Goal: Task Accomplishment & Management: Use online tool/utility

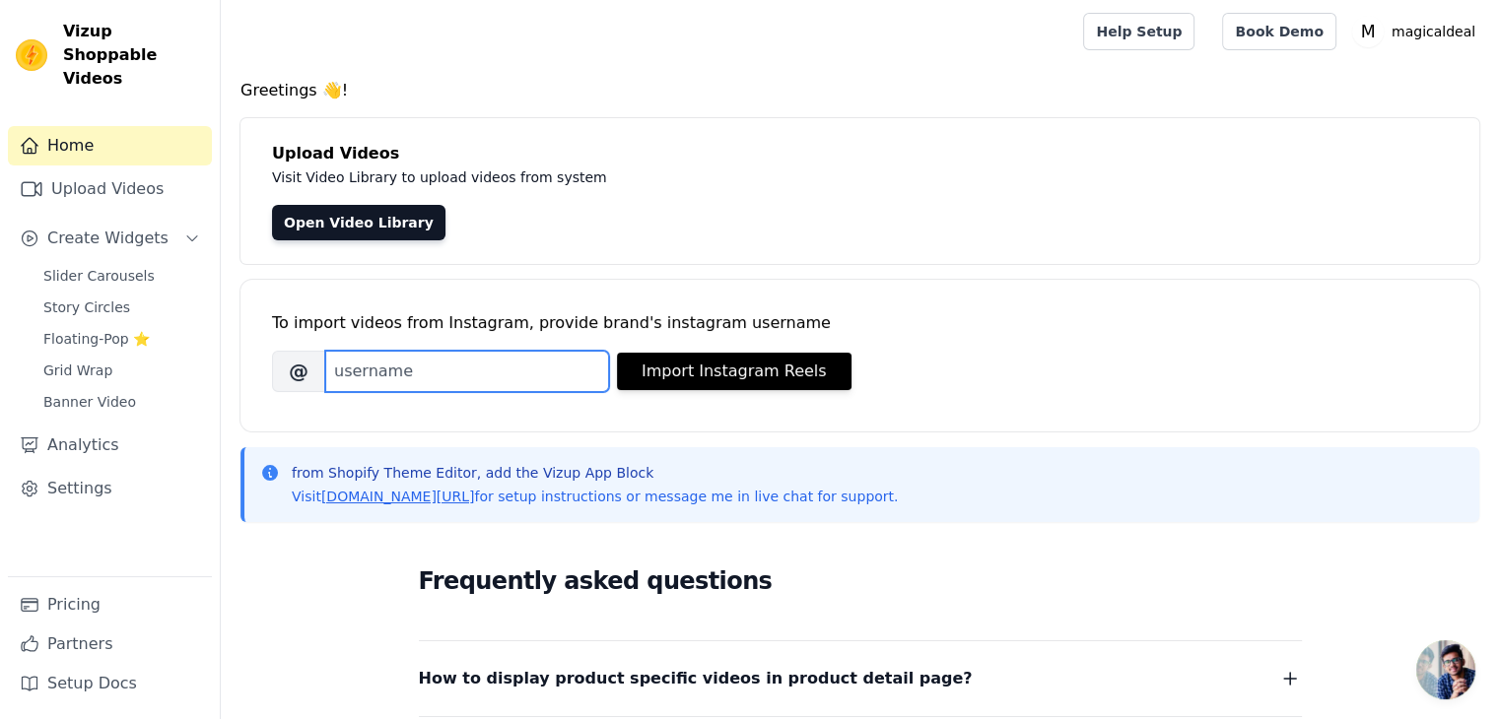
click at [449, 379] on input "Brand's Instagram Username" at bounding box center [467, 371] width 284 height 41
type input "[DOMAIN_NAME]"
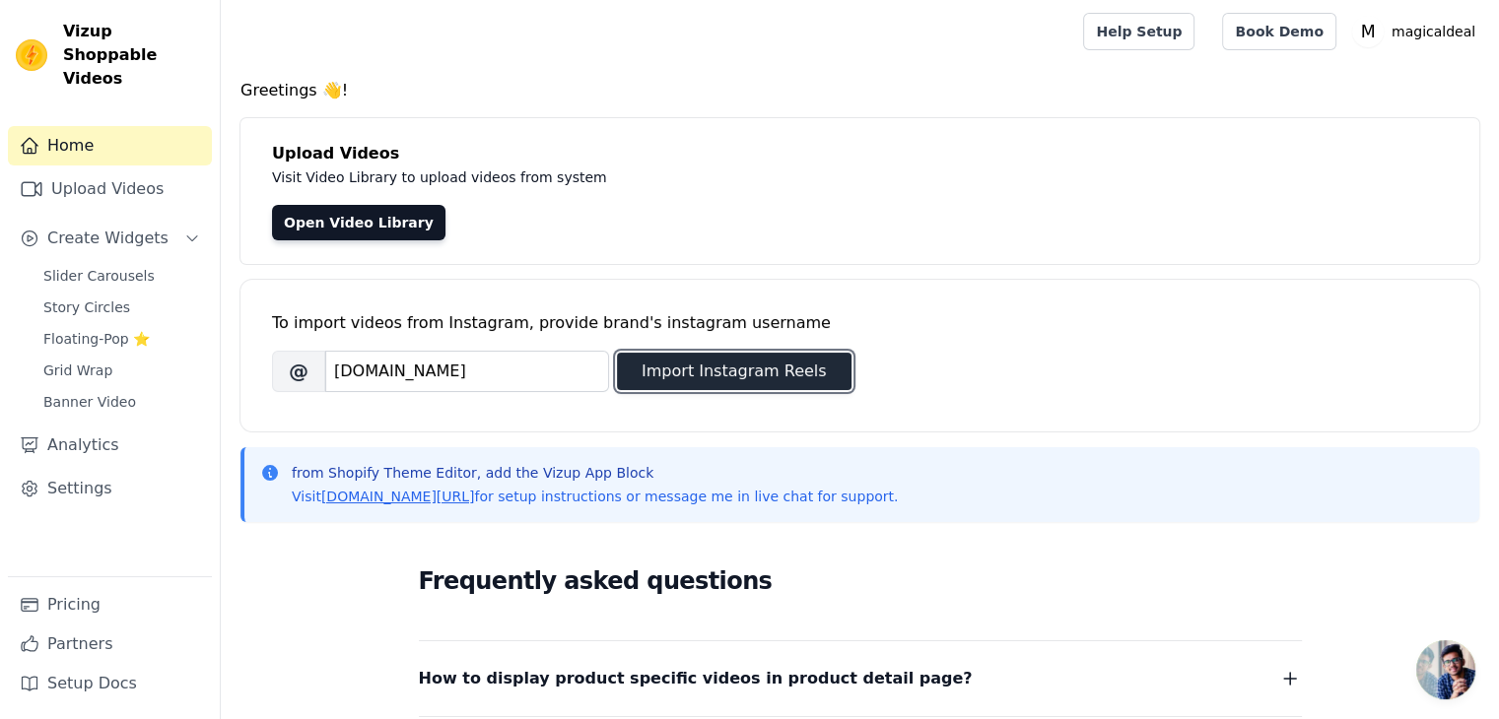
click at [644, 370] on button "Import Instagram Reels" at bounding box center [734, 371] width 235 height 37
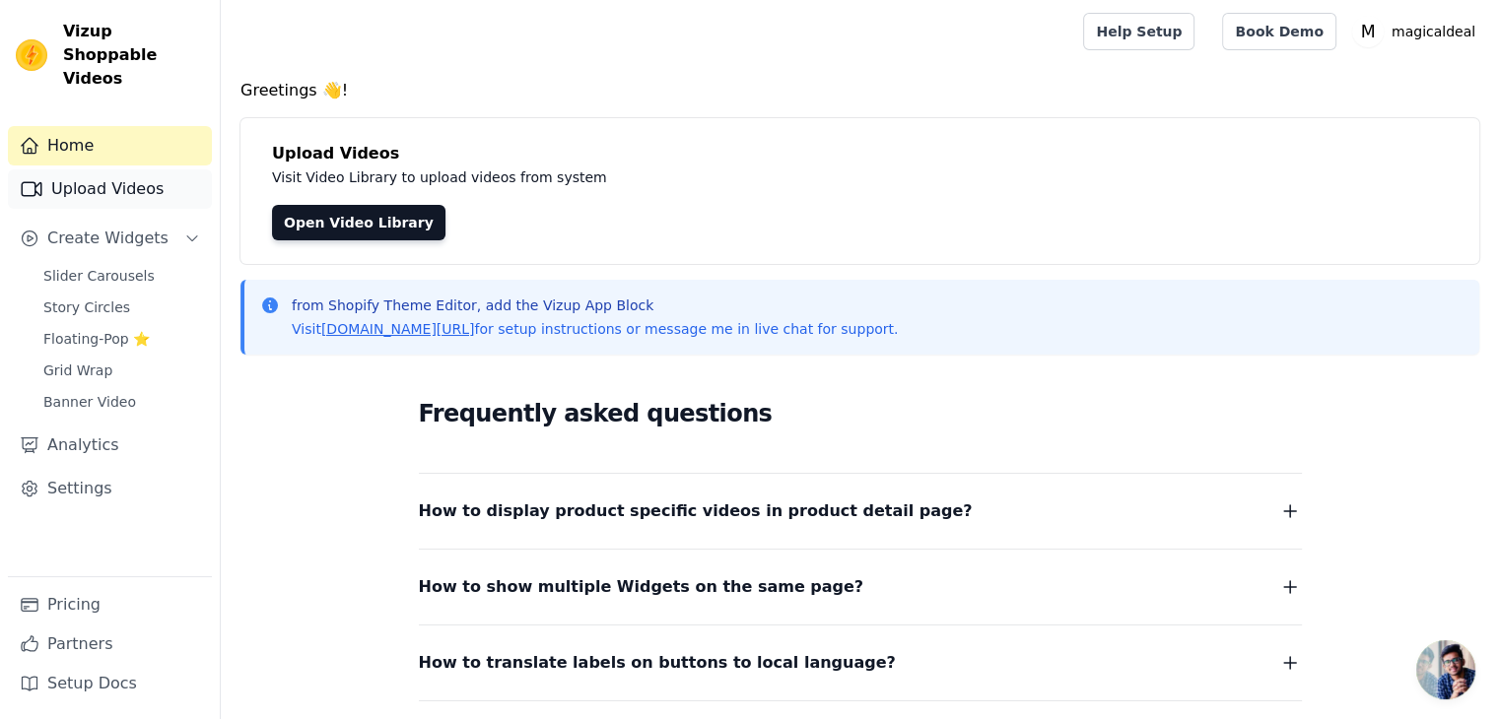
click at [129, 173] on link "Upload Videos" at bounding box center [110, 188] width 204 height 39
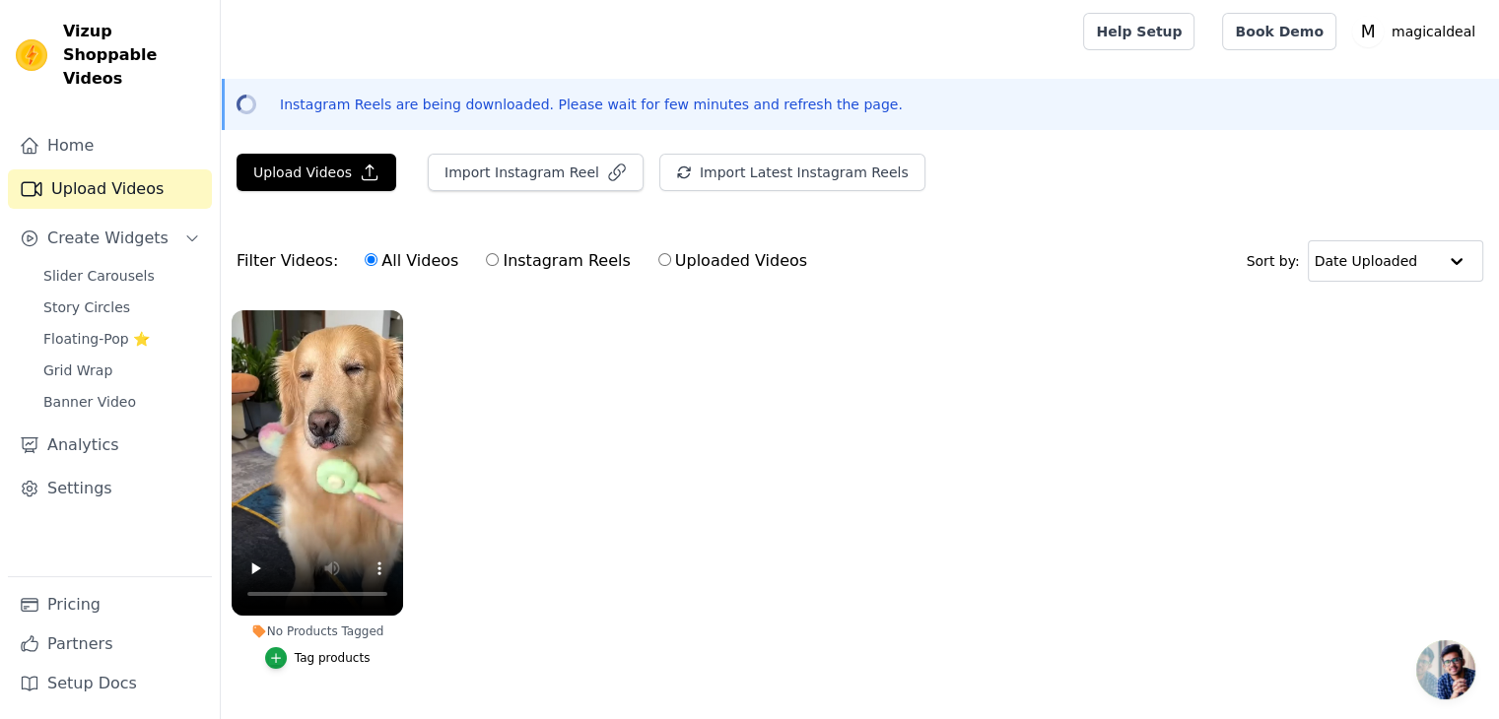
scroll to position [56, 0]
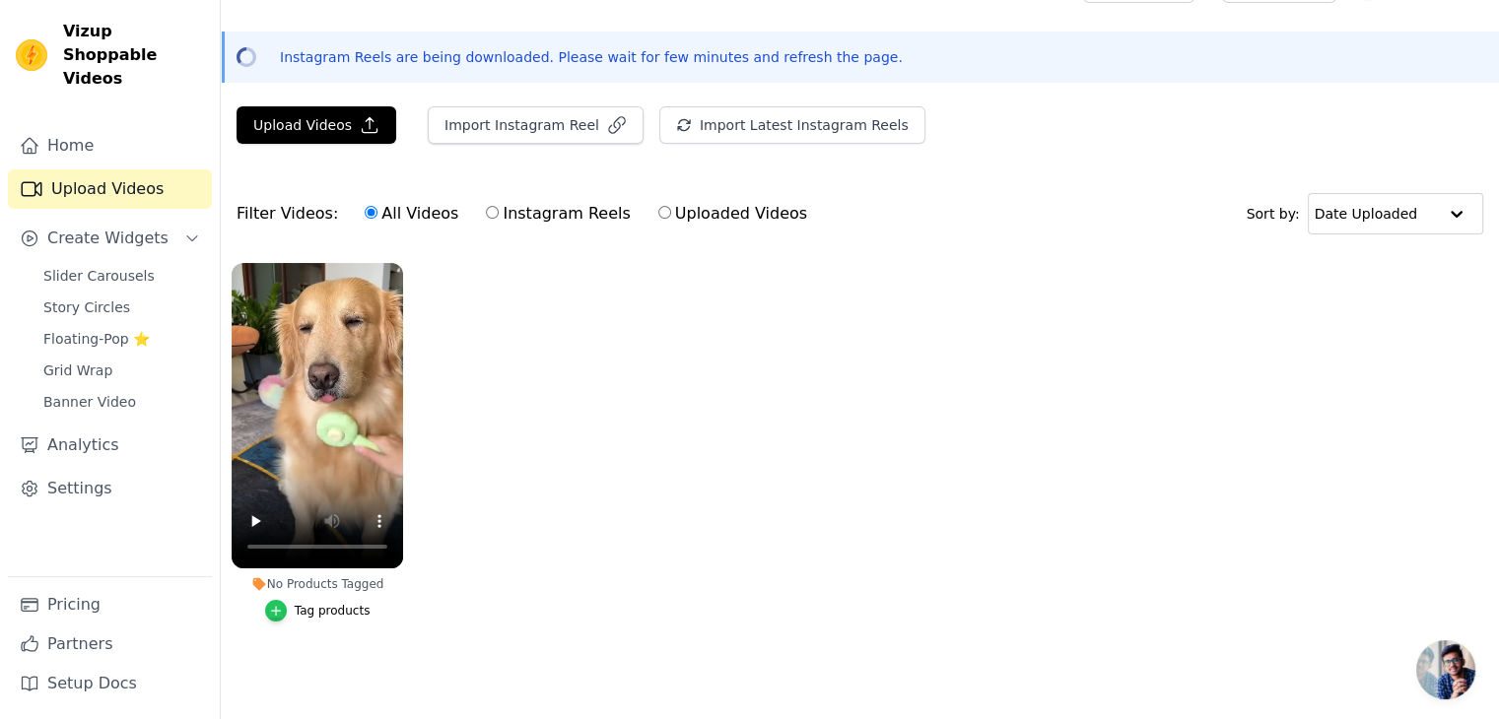
click at [287, 600] on div "button" at bounding box center [276, 611] width 22 height 22
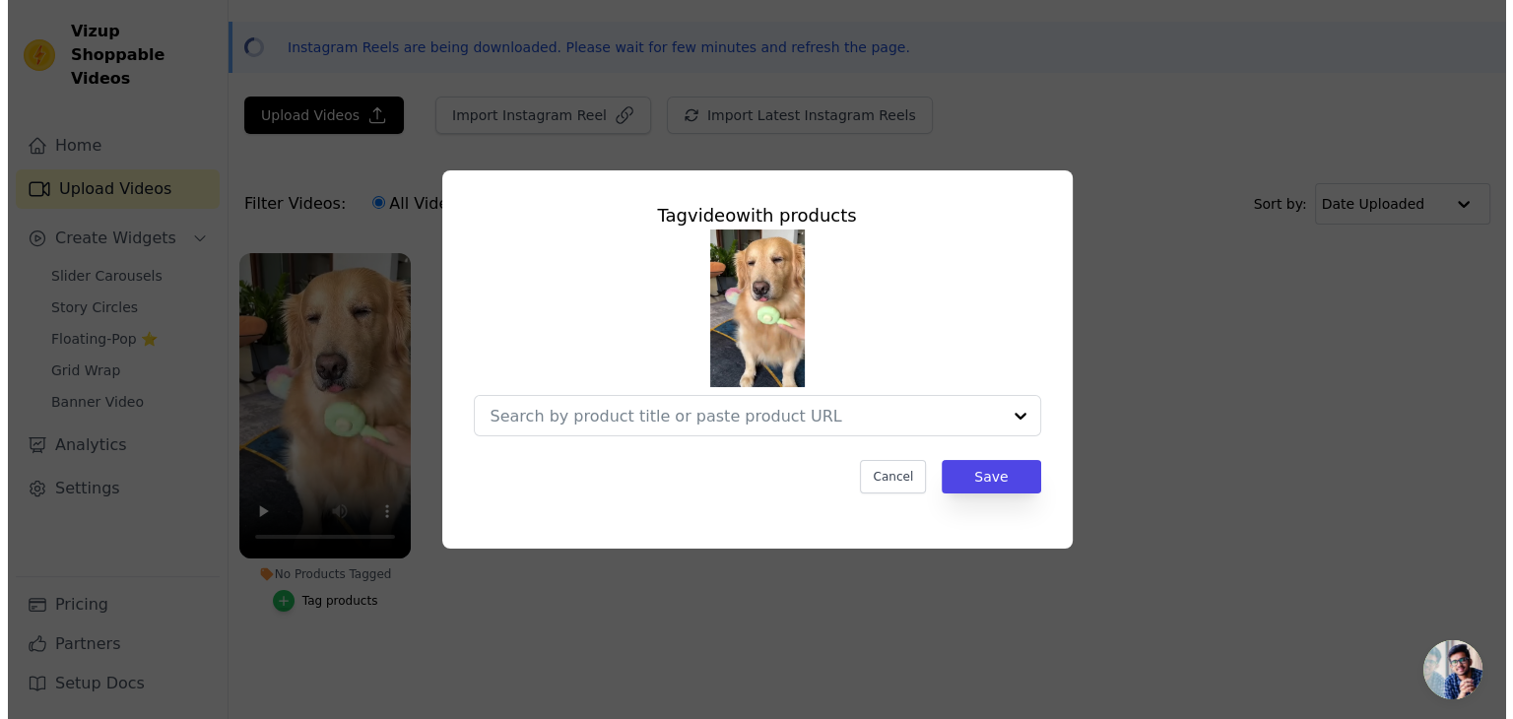
scroll to position [0, 0]
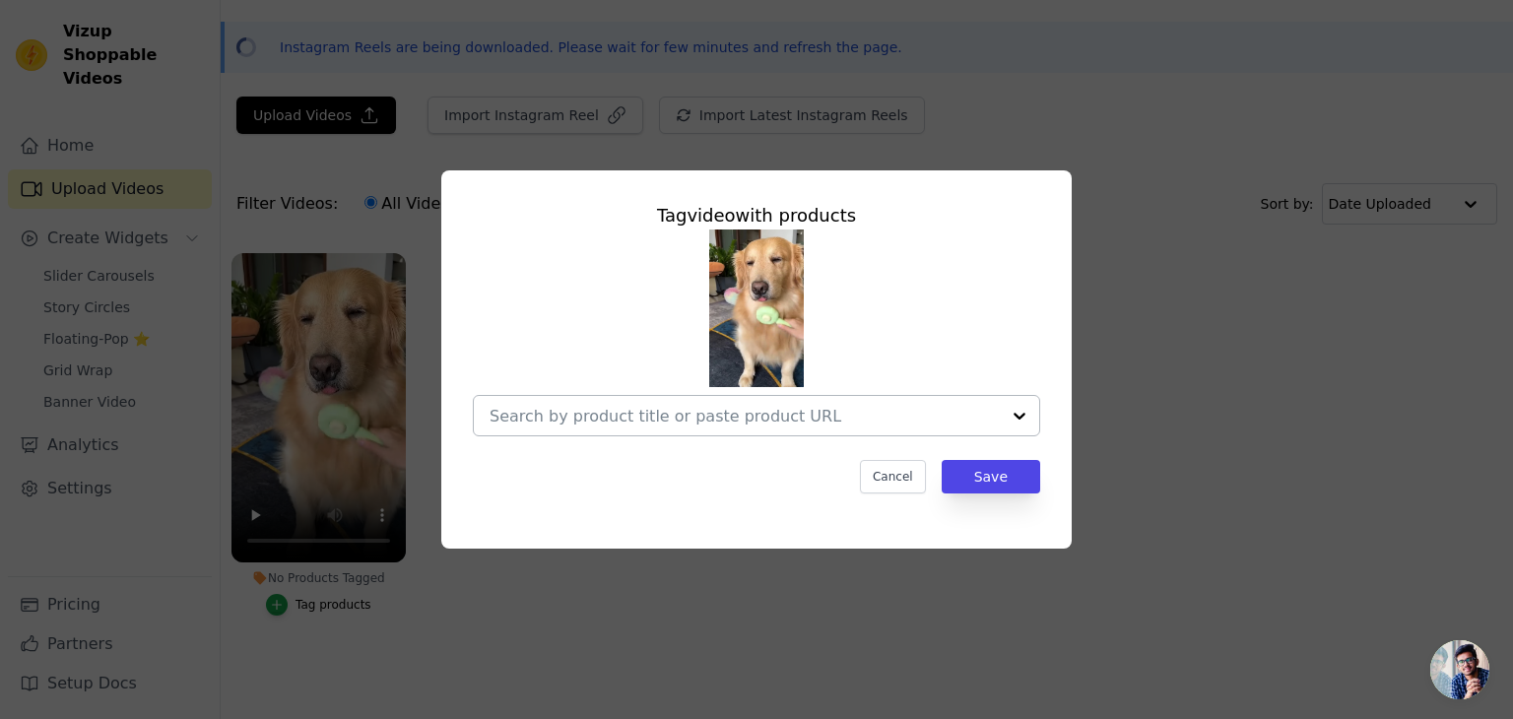
click at [1023, 411] on div at bounding box center [1019, 415] width 39 height 39
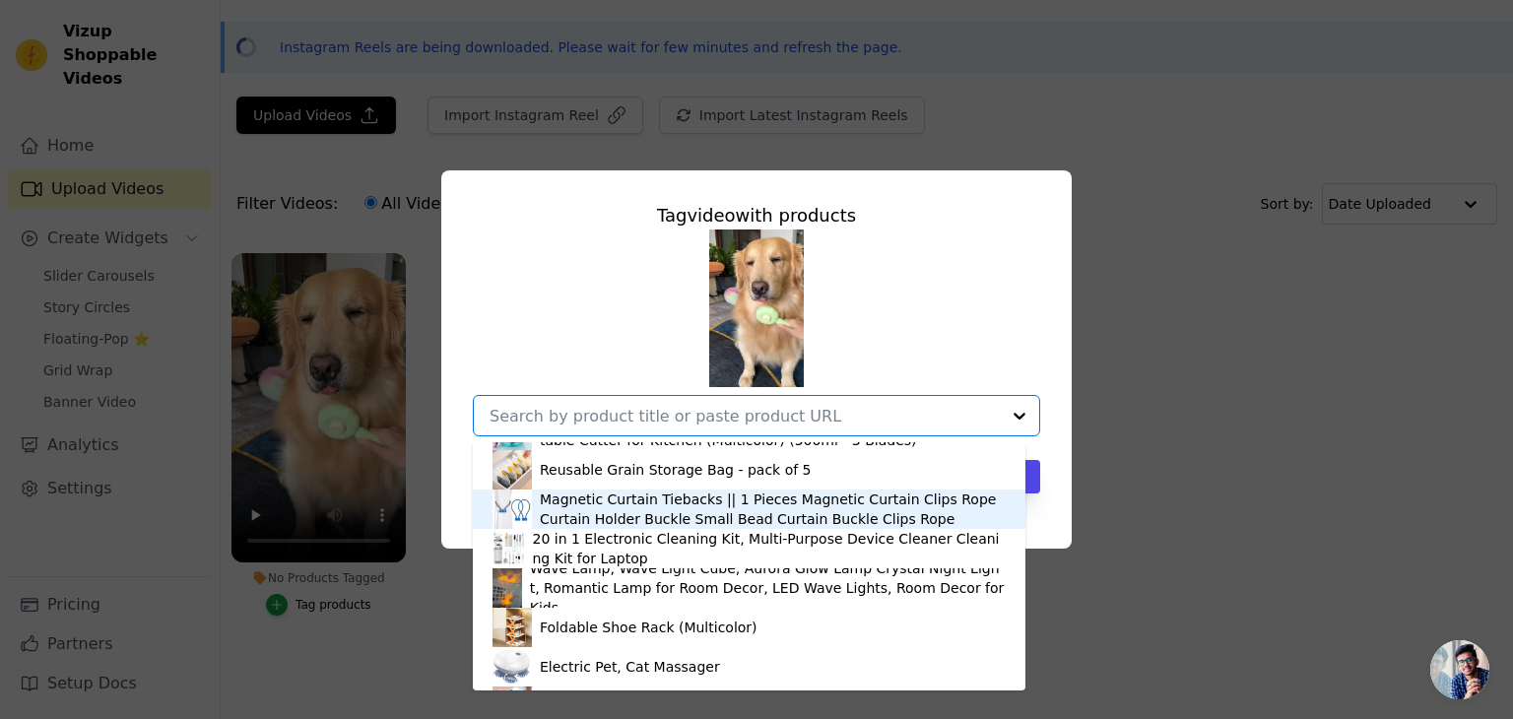
scroll to position [225, 0]
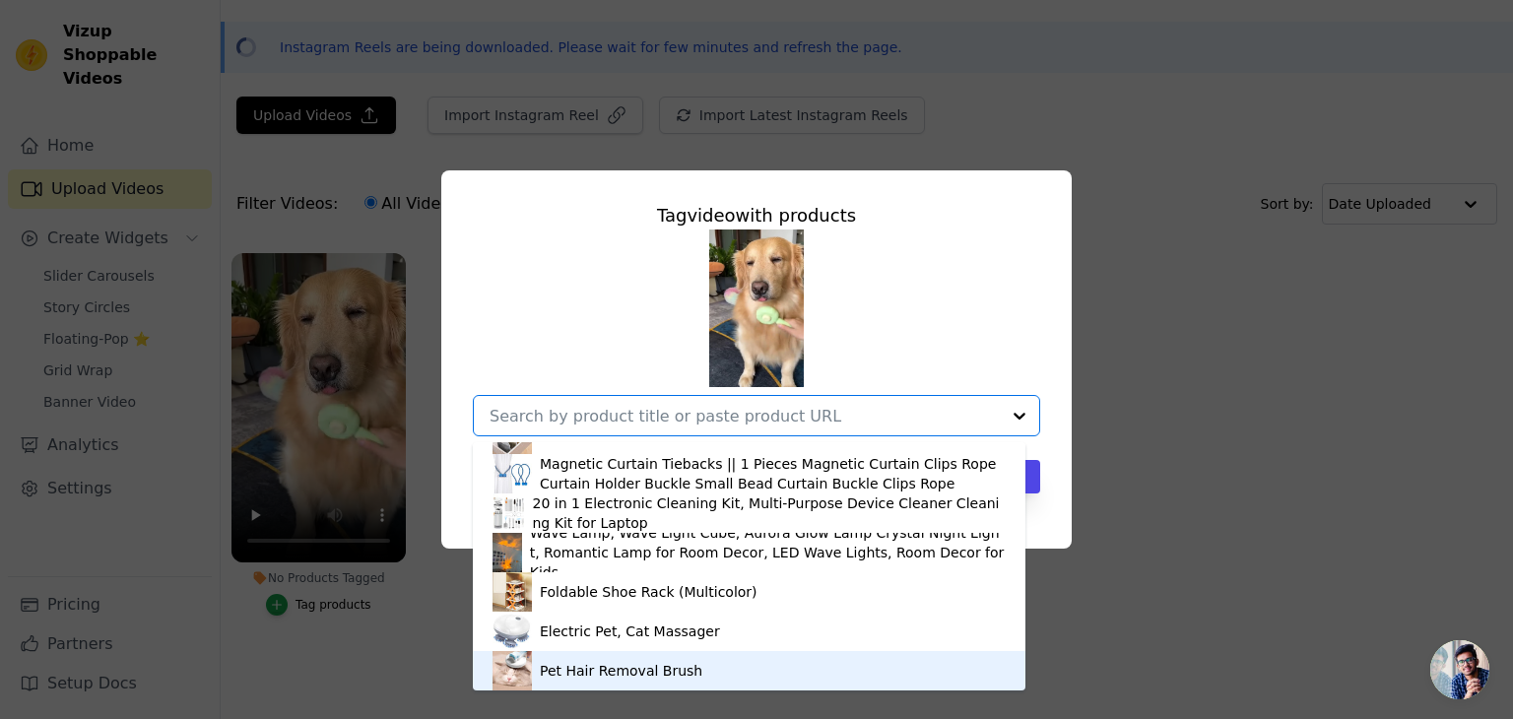
click at [645, 675] on div "Pet Hair Removal Brush" at bounding box center [621, 671] width 163 height 20
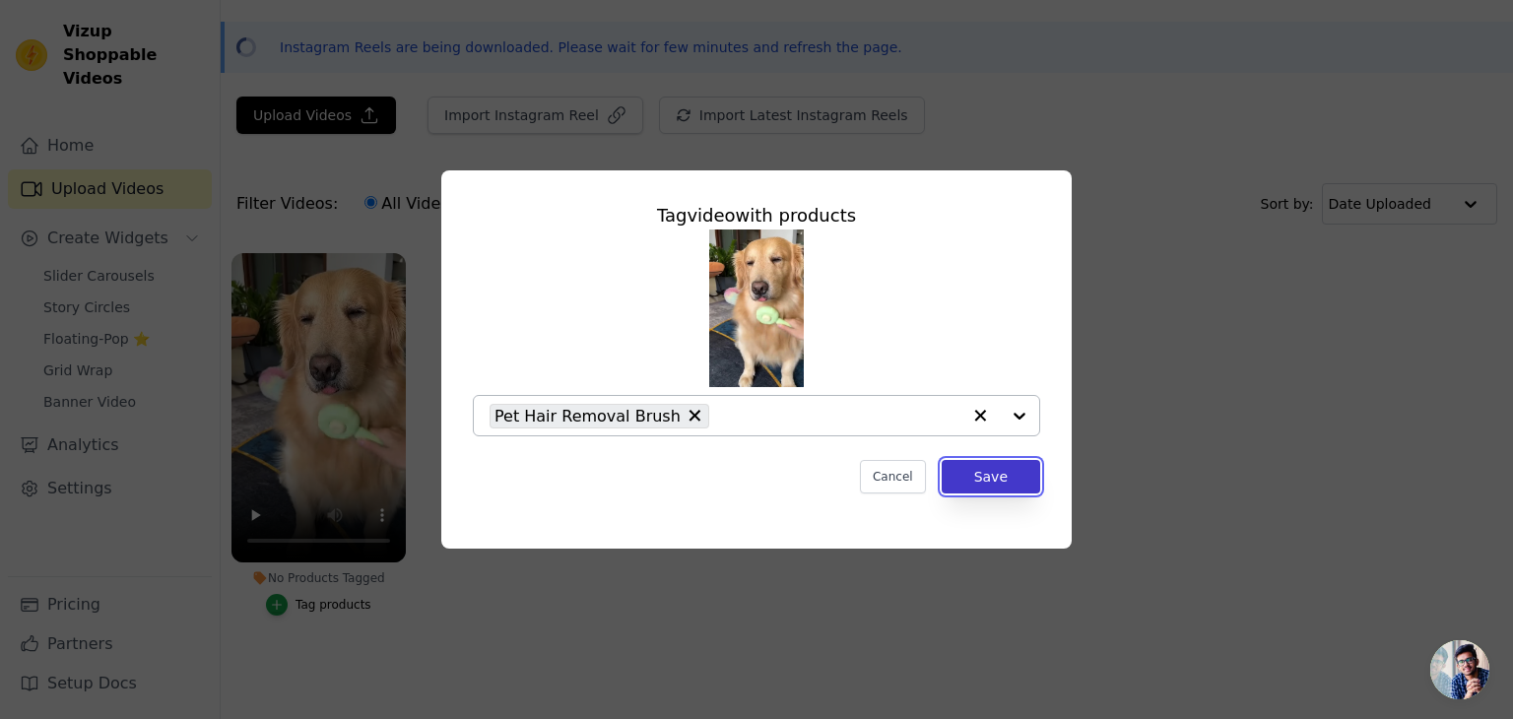
click at [985, 474] on button "Save" at bounding box center [991, 477] width 99 height 34
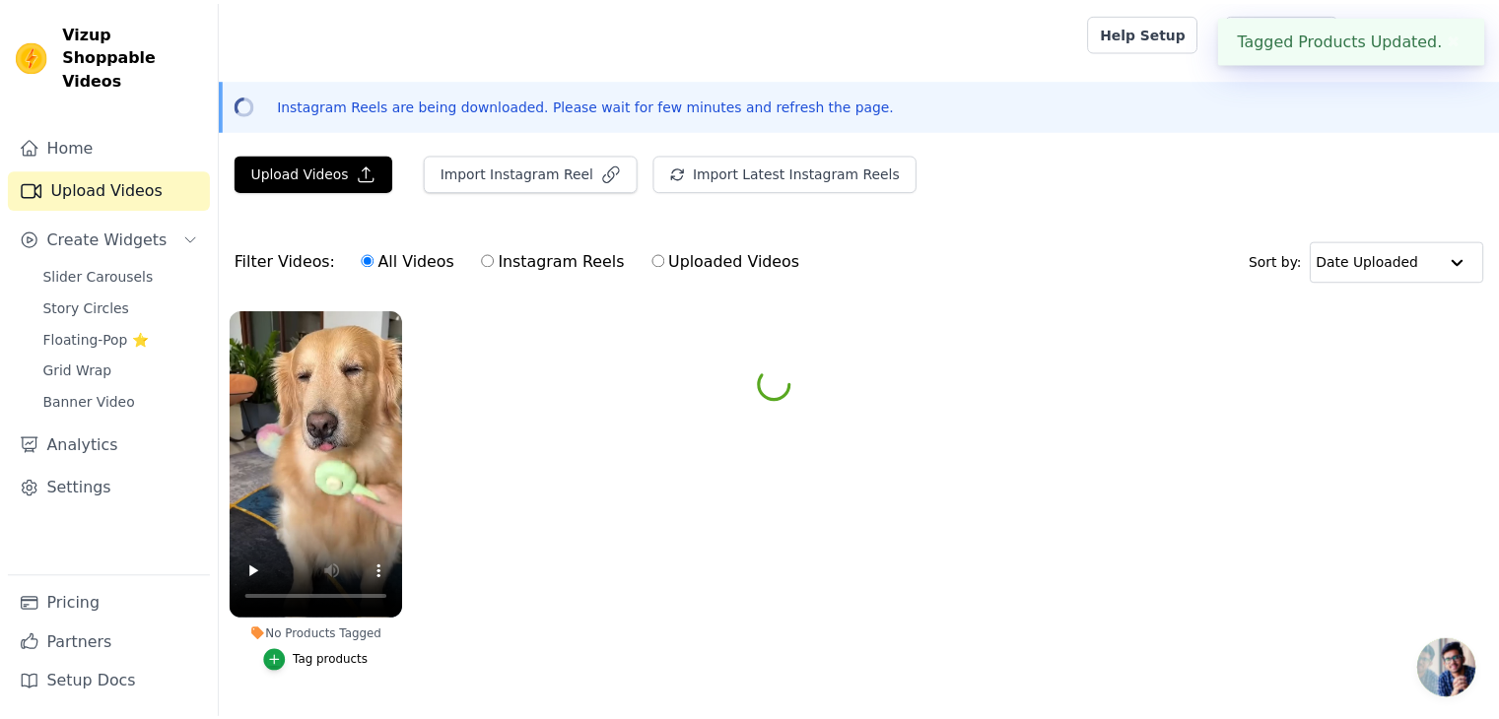
scroll to position [56, 0]
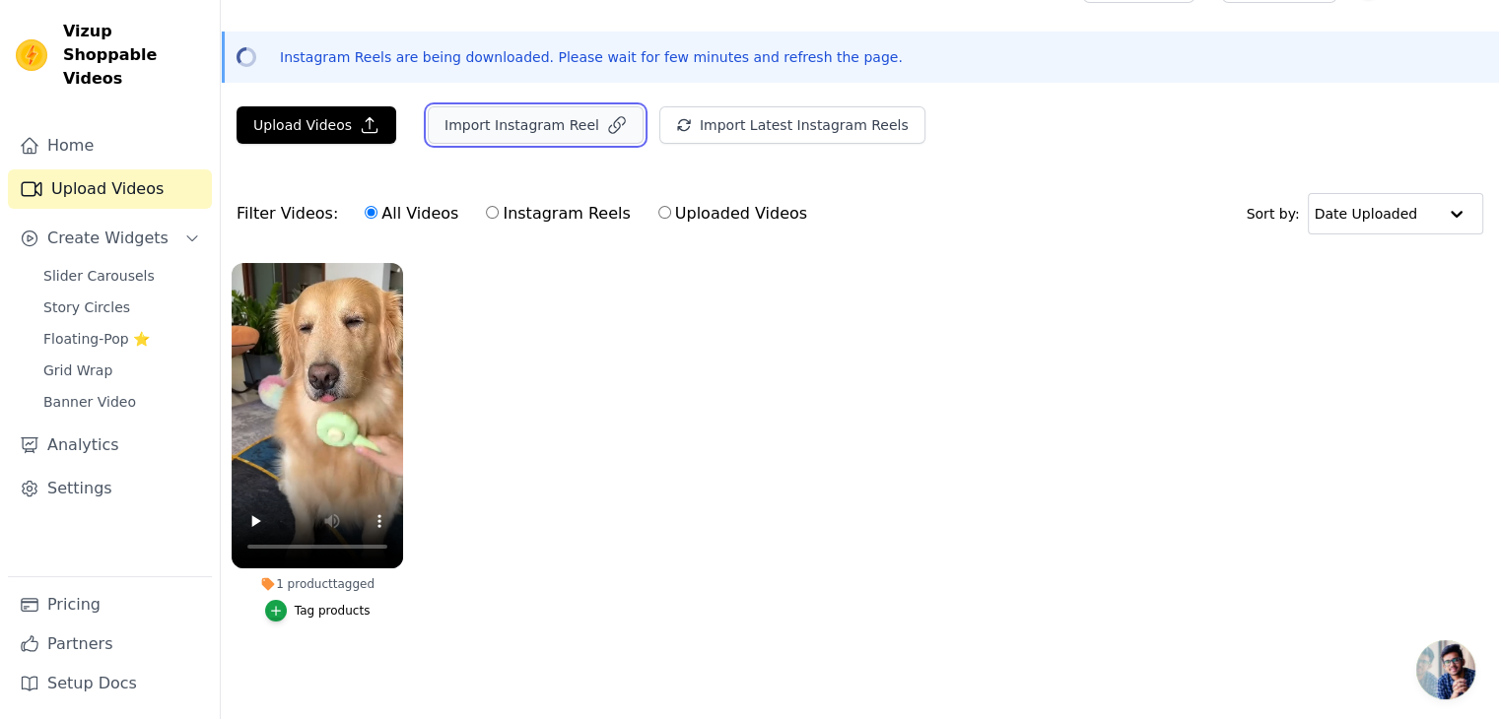
click at [531, 123] on button "Import Instagram Reel" at bounding box center [536, 124] width 216 height 37
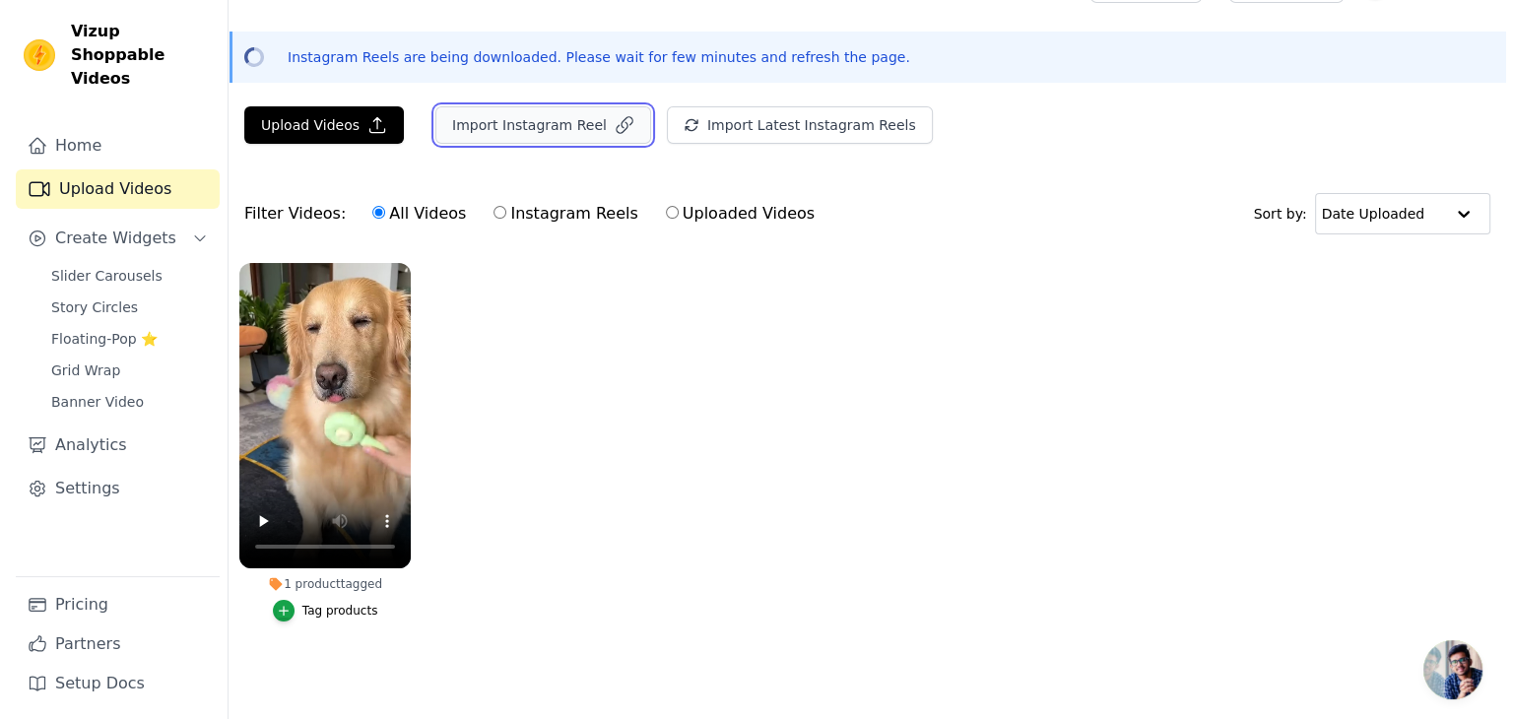
scroll to position [0, 0]
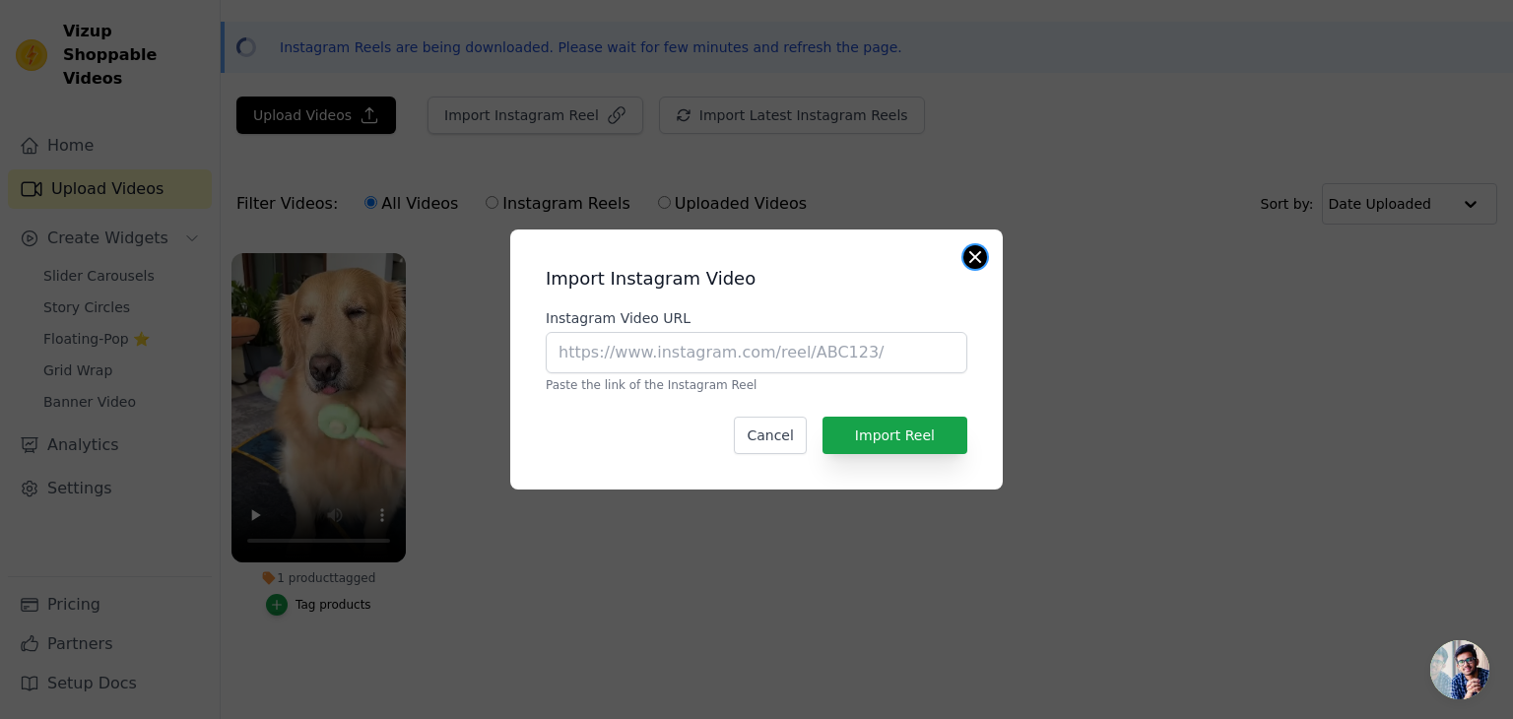
click at [982, 256] on button "Close modal" at bounding box center [976, 257] width 24 height 24
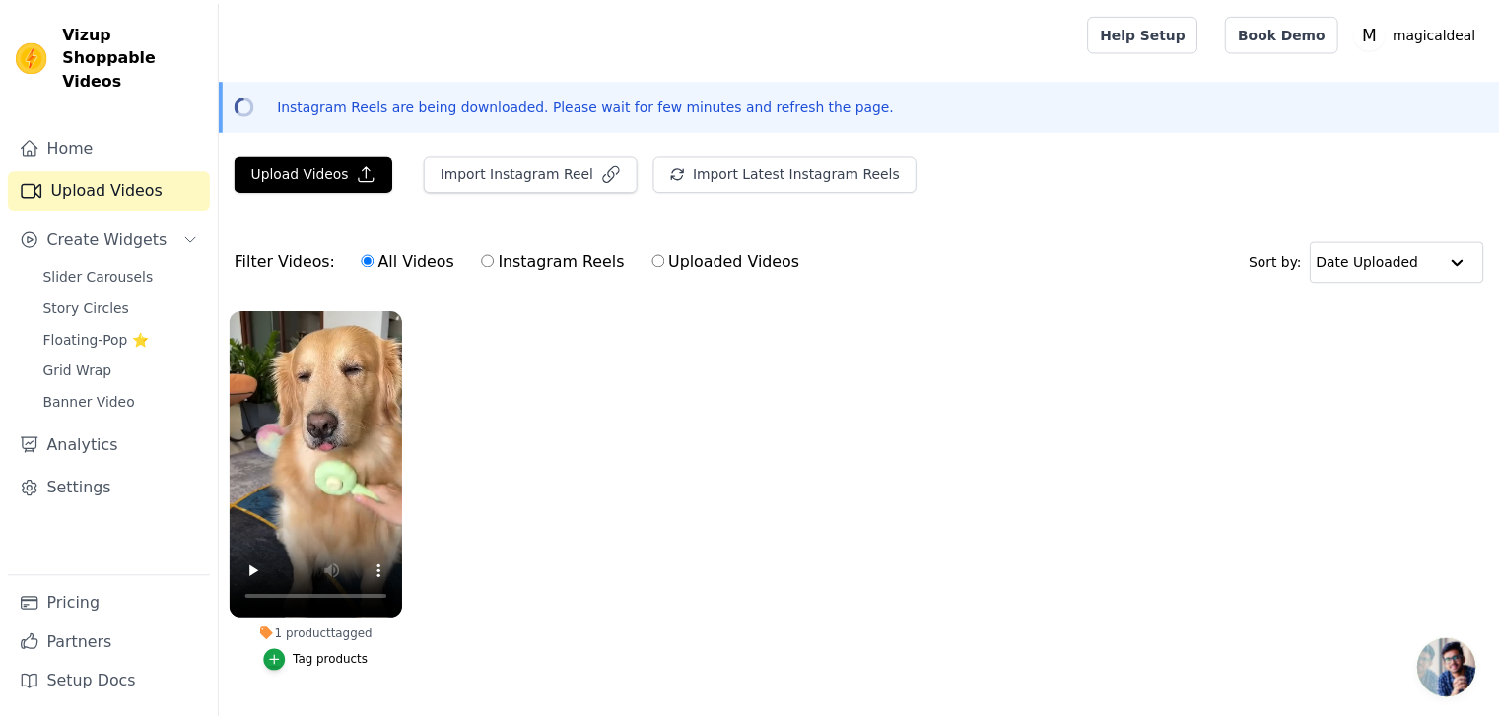
scroll to position [56, 0]
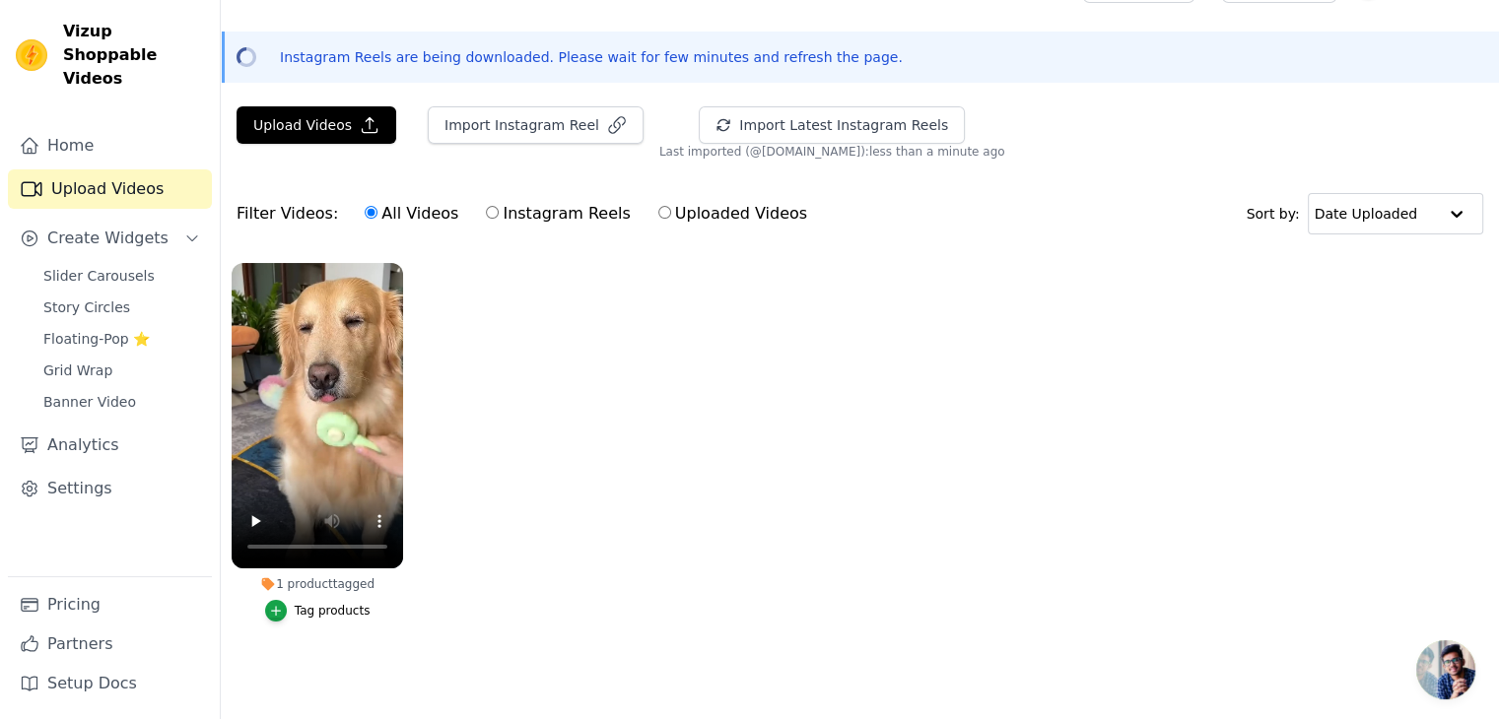
click at [519, 206] on label "Instagram Reels" at bounding box center [558, 214] width 146 height 26
click at [499, 206] on input "Instagram Reels" at bounding box center [492, 212] width 13 height 13
radio input "true"
click at [365, 206] on input "All Videos" at bounding box center [371, 212] width 13 height 13
radio input "true"
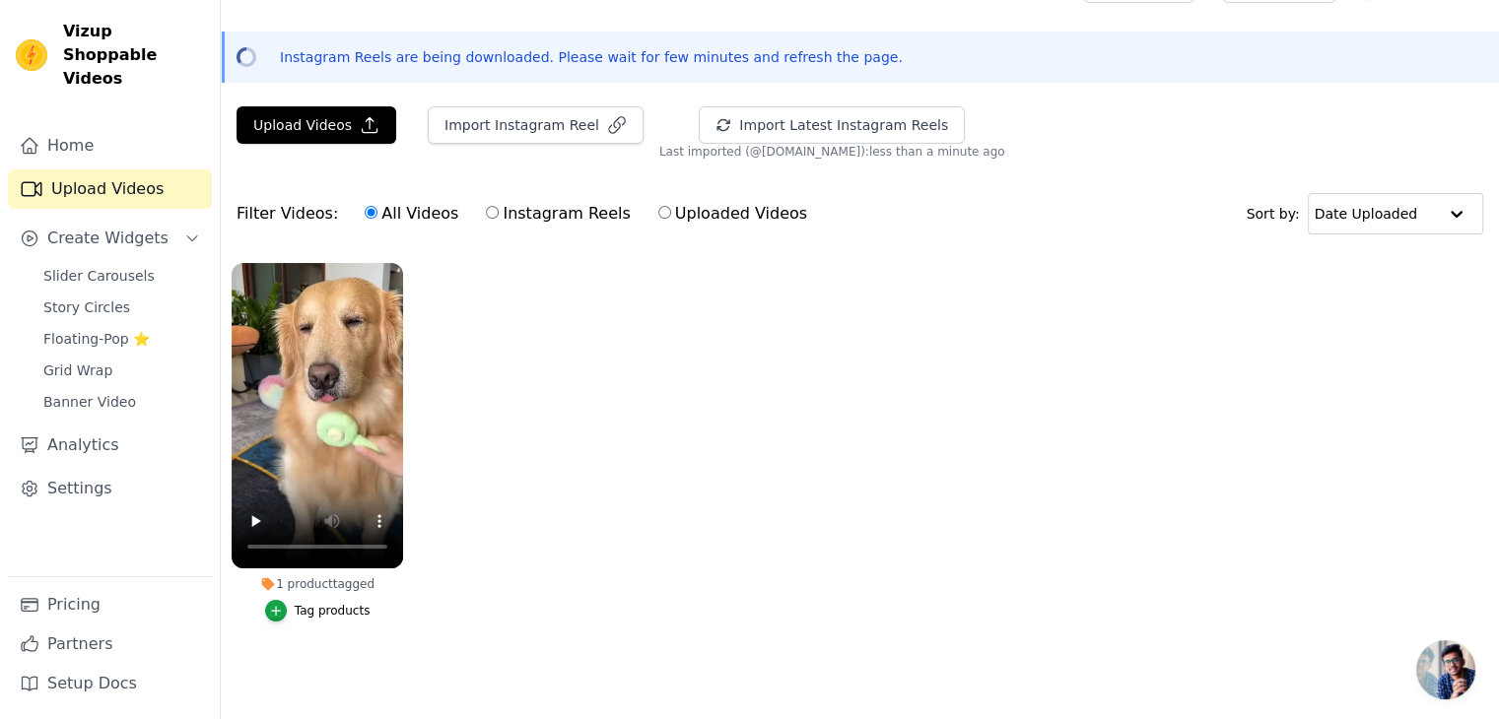
scroll to position [0, 0]
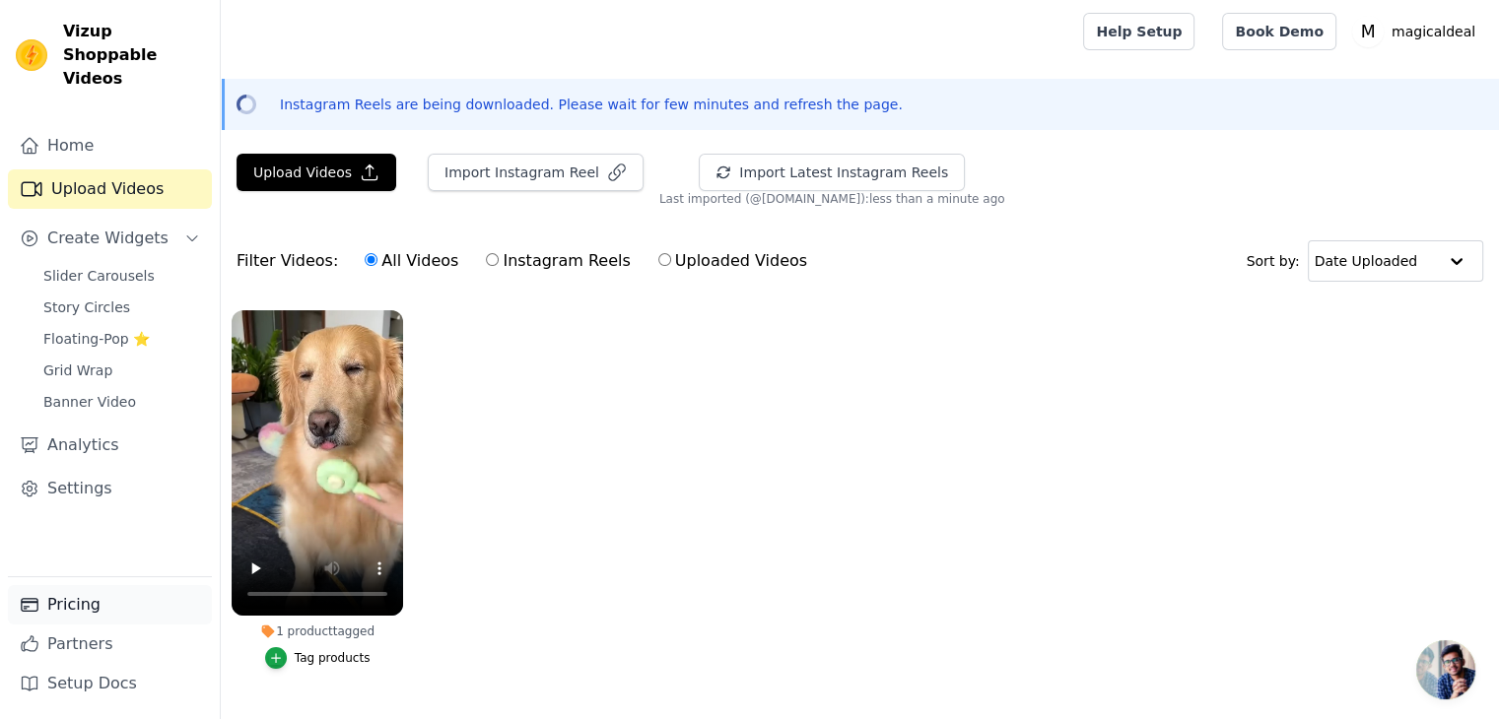
click at [100, 606] on link "Pricing" at bounding box center [110, 604] width 204 height 39
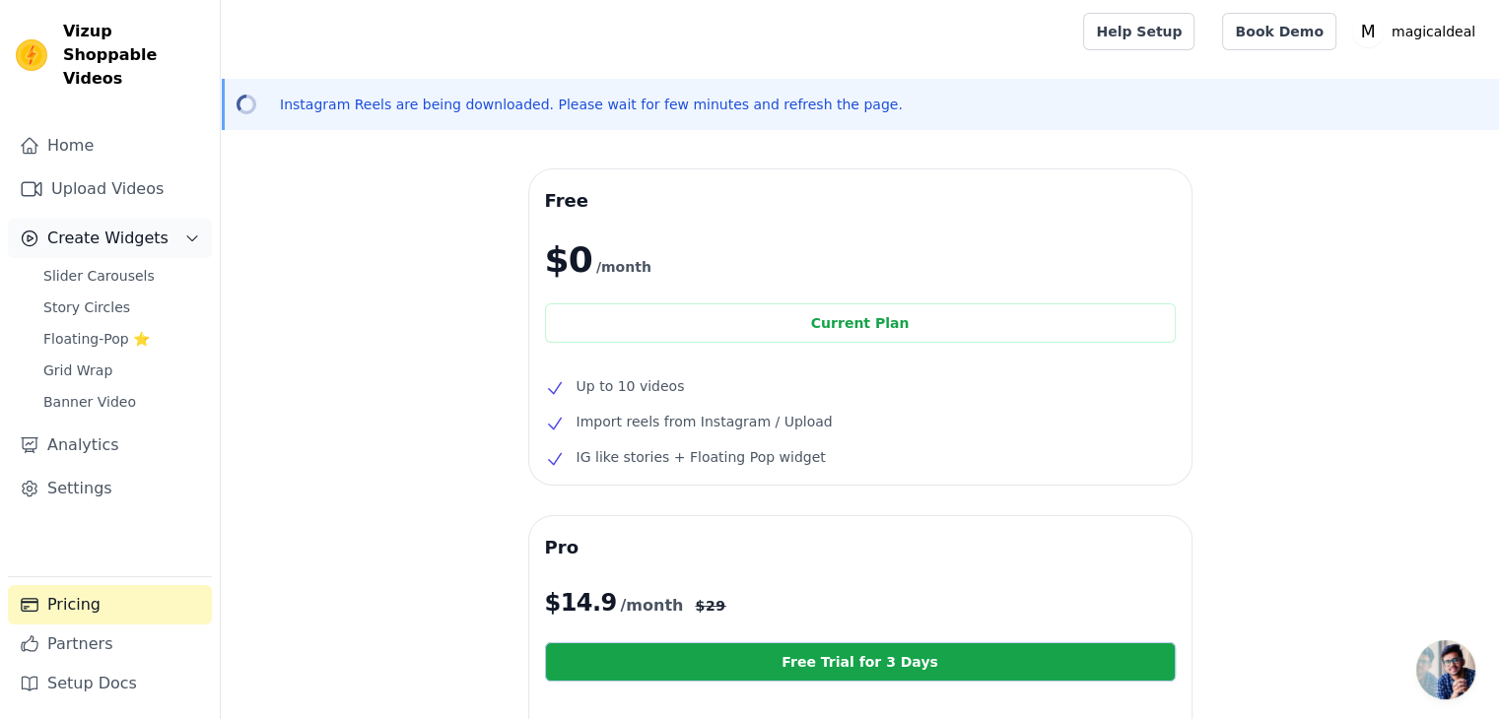
click at [115, 227] on span "Create Widgets" at bounding box center [107, 239] width 121 height 24
click at [130, 126] on link "Home" at bounding box center [110, 145] width 204 height 39
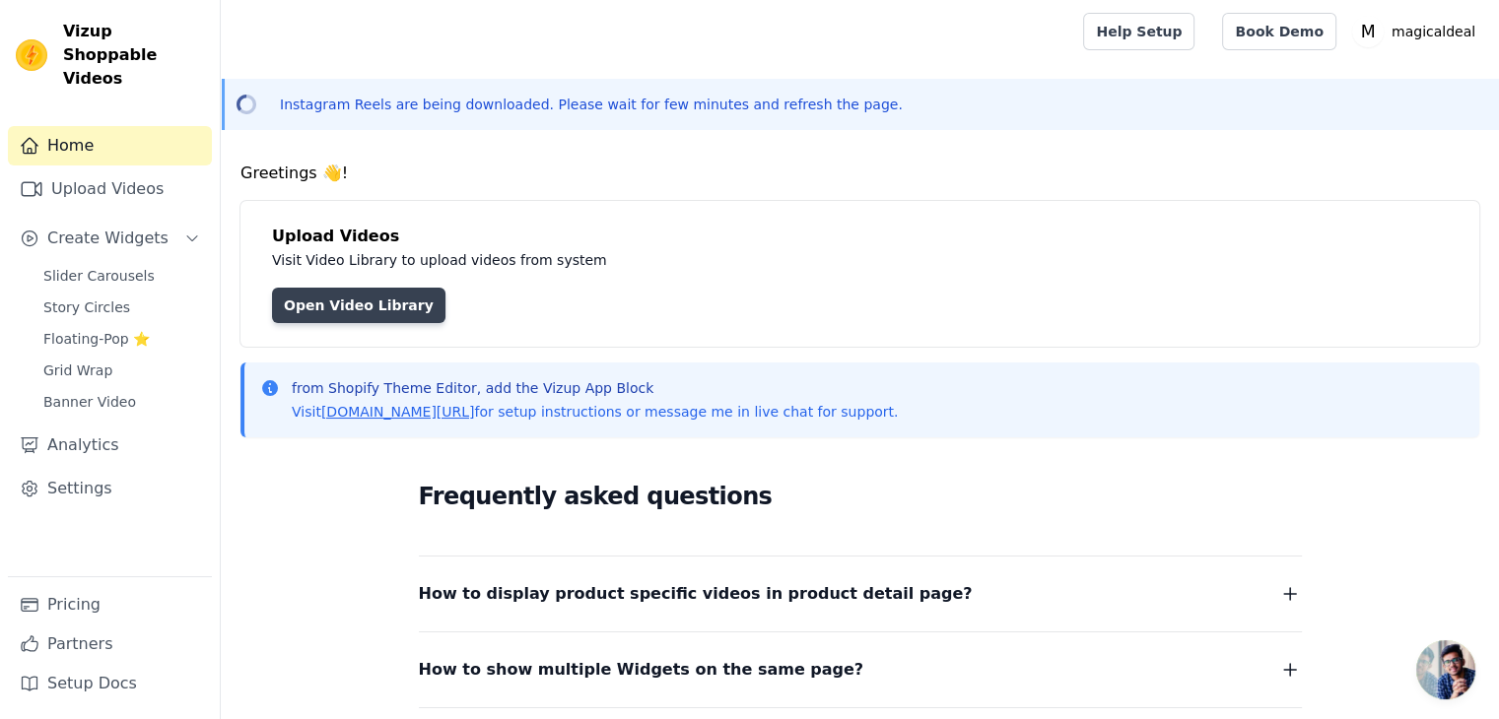
click at [363, 300] on link "Open Video Library" at bounding box center [358, 305] width 173 height 35
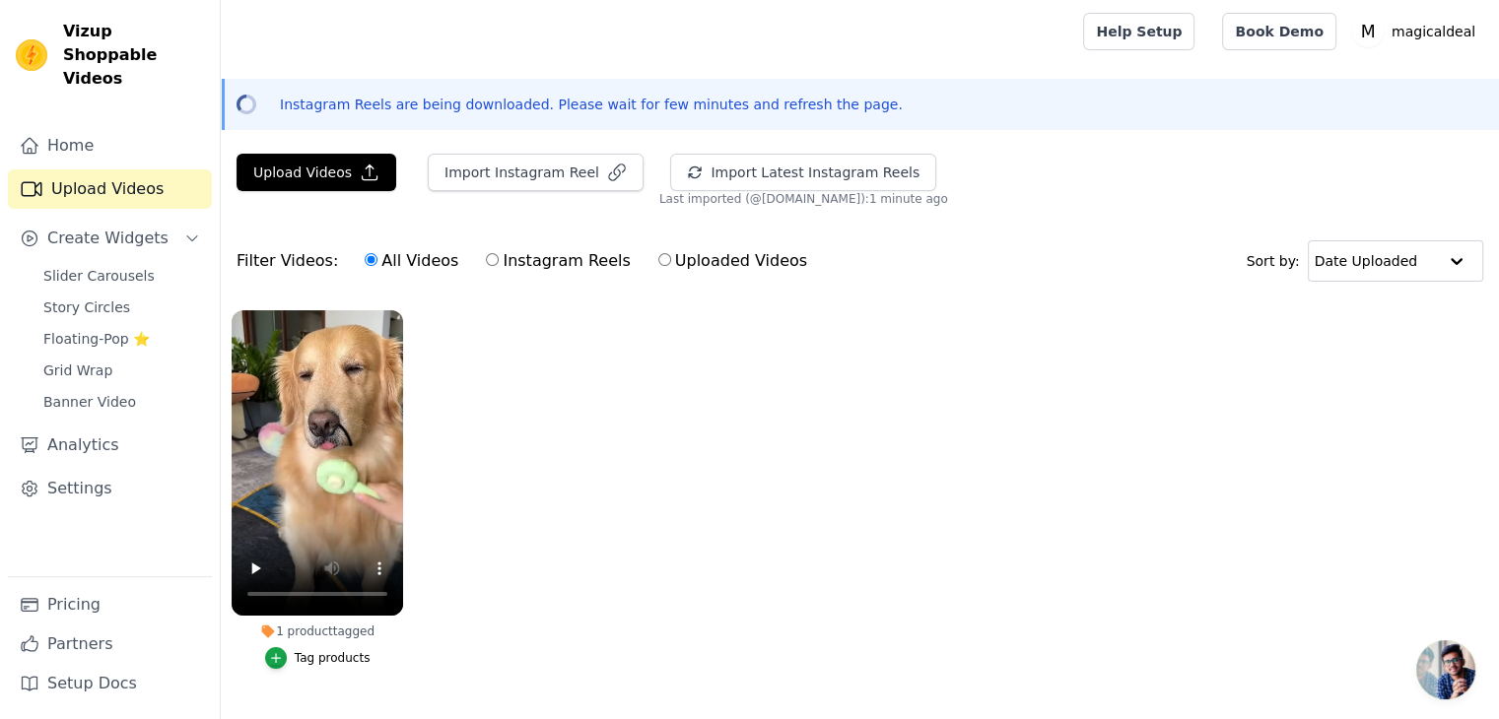
scroll to position [56, 0]
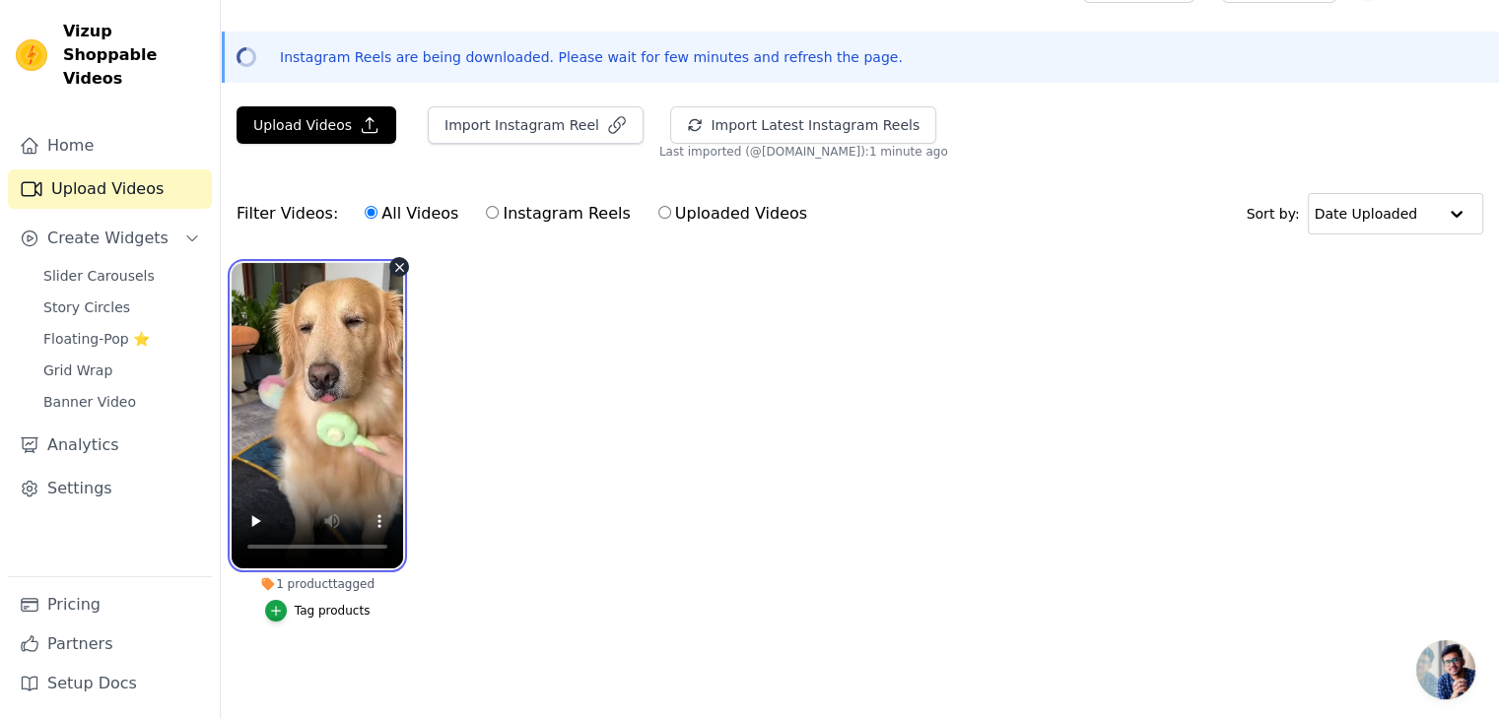
click at [331, 402] on video at bounding box center [317, 415] width 171 height 305
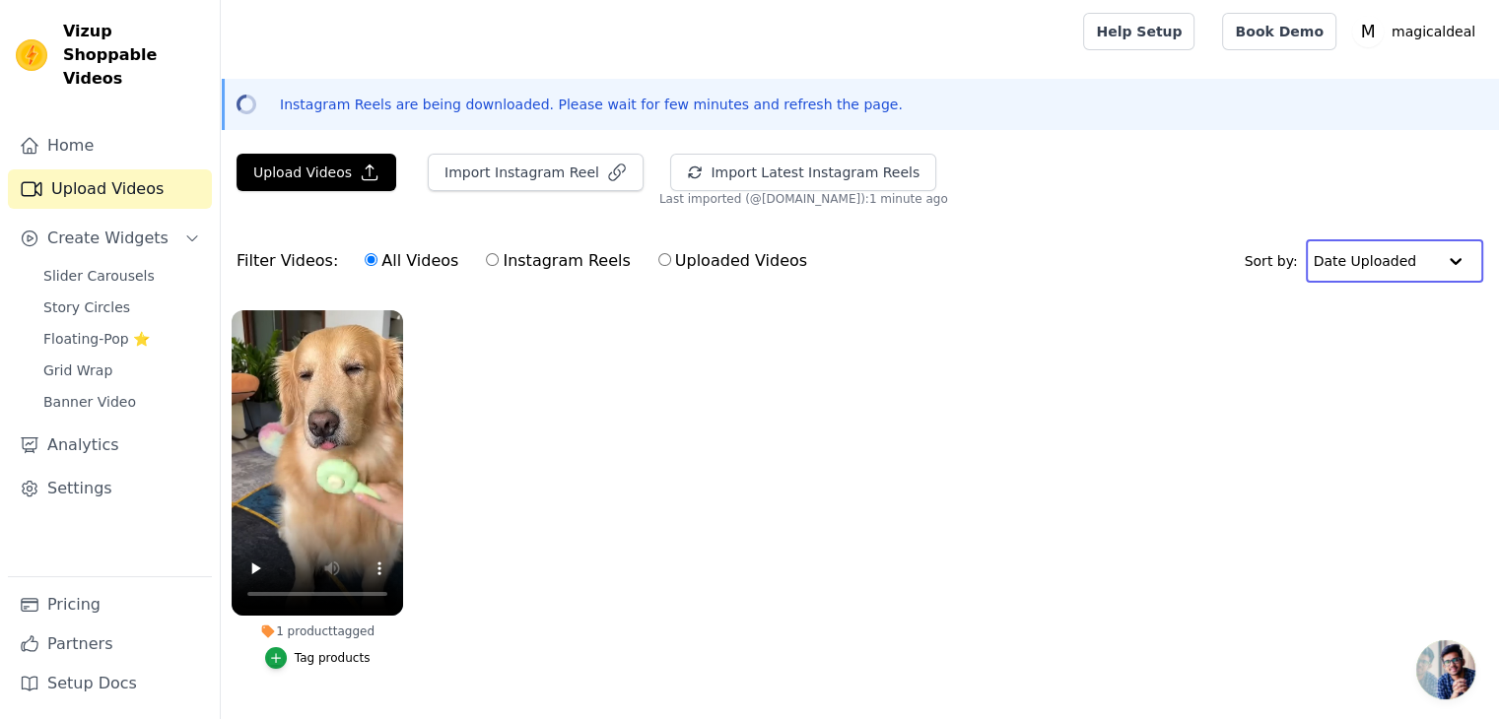
click at [1353, 270] on input "text" at bounding box center [1374, 260] width 122 height 39
click at [1155, 521] on ul "1 product tagged Tag products" at bounding box center [860, 510] width 1278 height 420
click at [758, 179] on button "Import Latest Instagram Reels" at bounding box center [803, 172] width 266 height 37
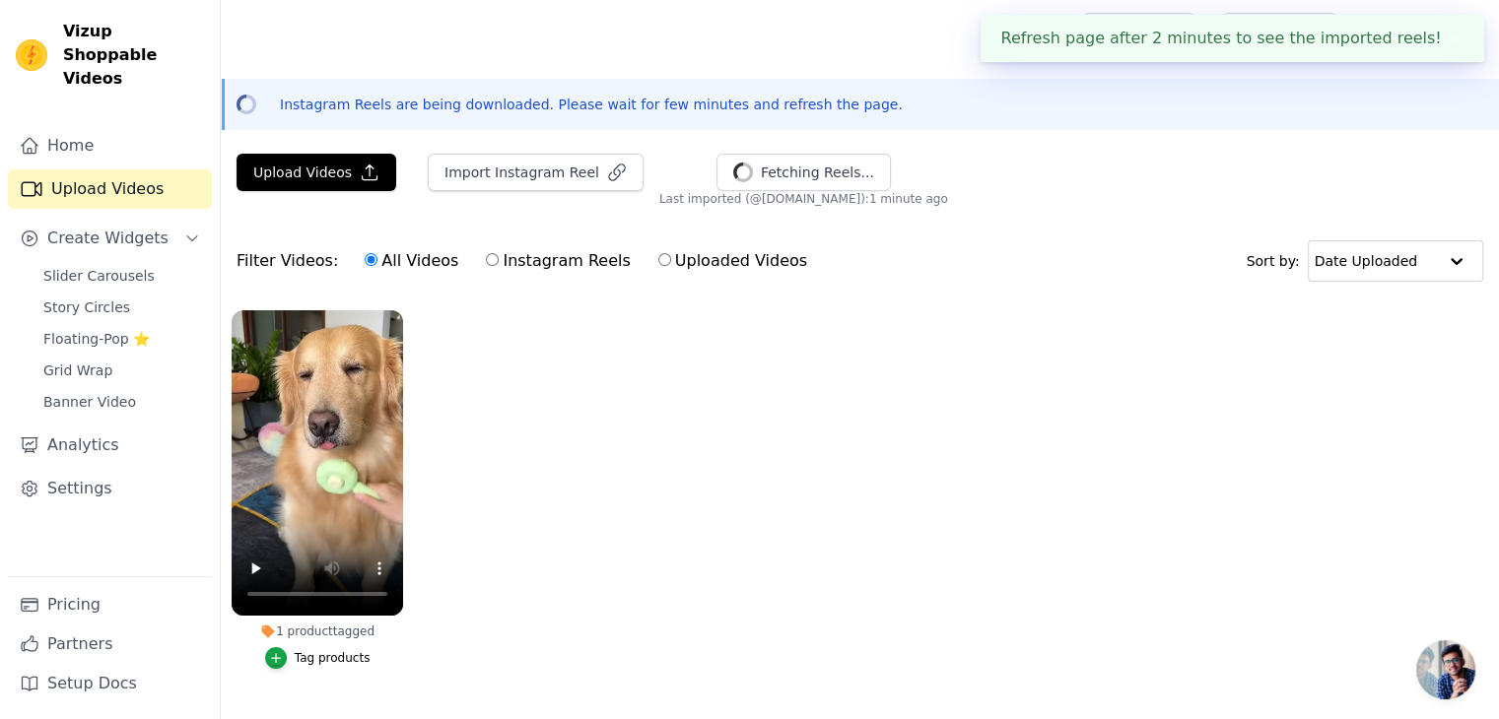
click at [552, 537] on ul "1 product tagged Tag products" at bounding box center [860, 510] width 1278 height 420
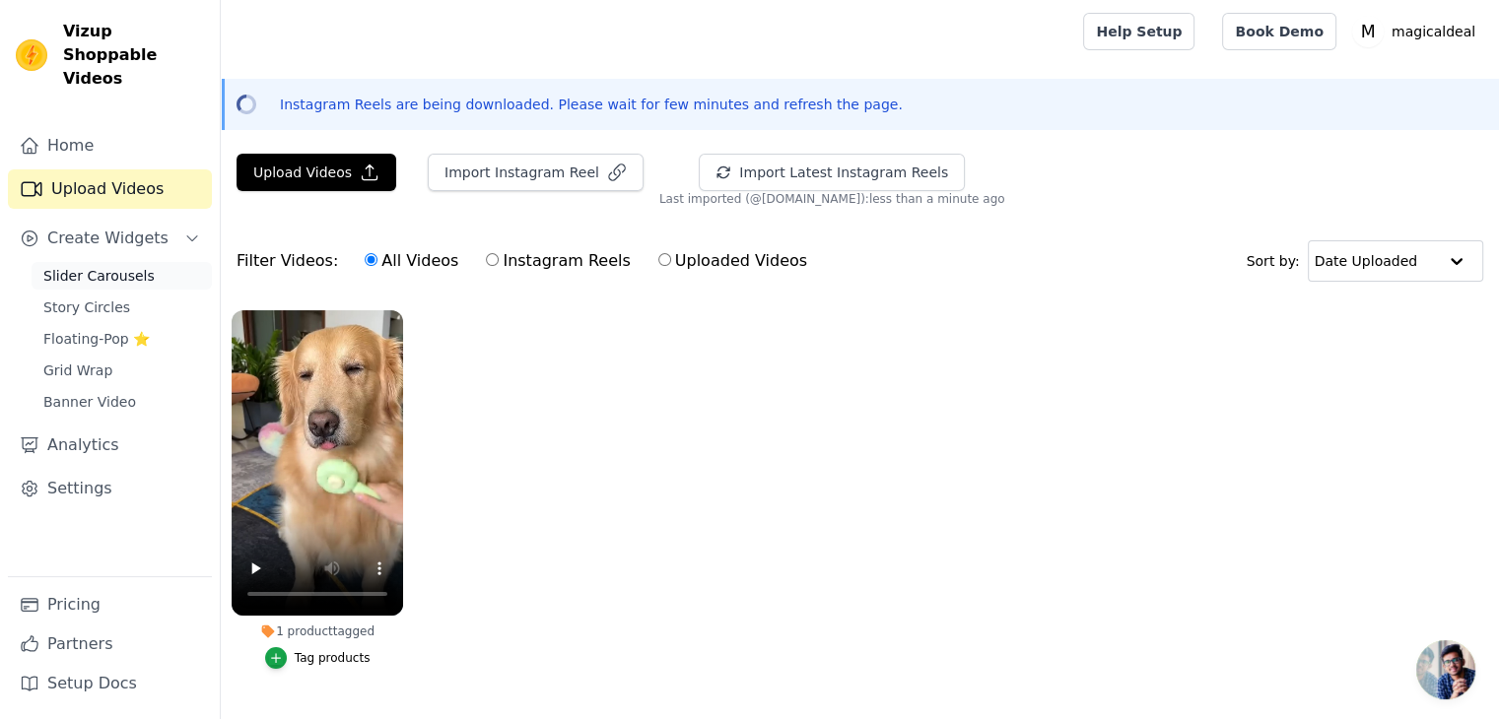
click at [134, 266] on span "Slider Carousels" at bounding box center [98, 276] width 111 height 20
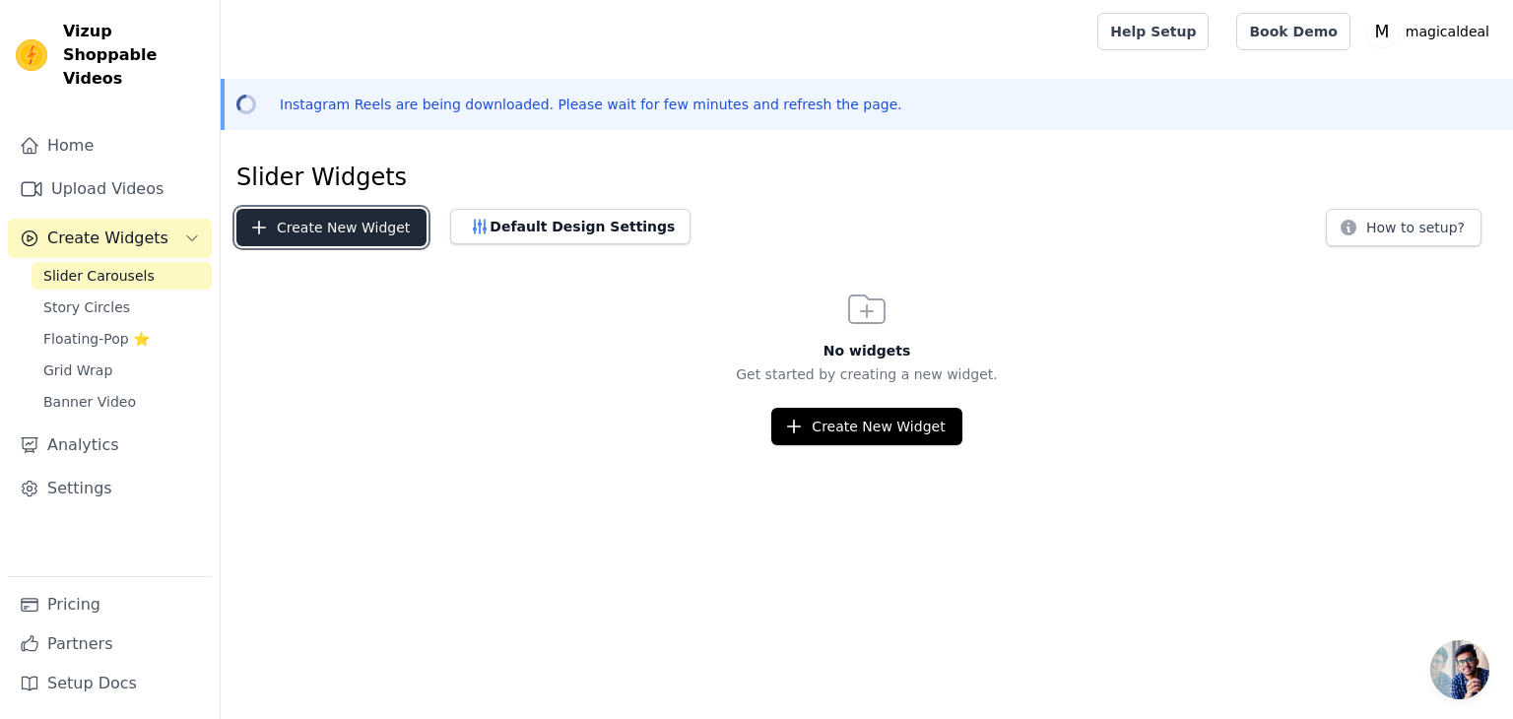
click at [279, 227] on button "Create New Widget" at bounding box center [331, 227] width 190 height 37
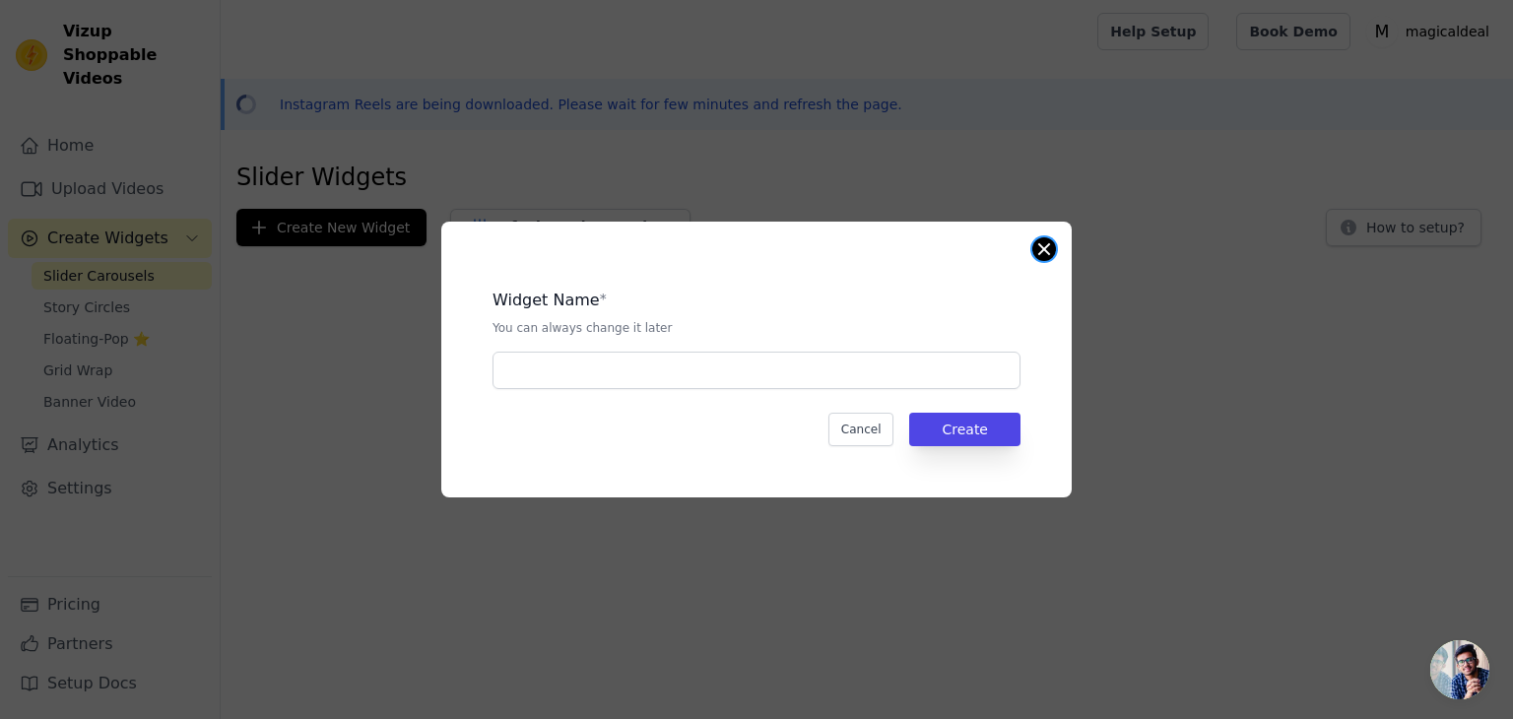
click at [1044, 250] on button "Close modal" at bounding box center [1045, 249] width 24 height 24
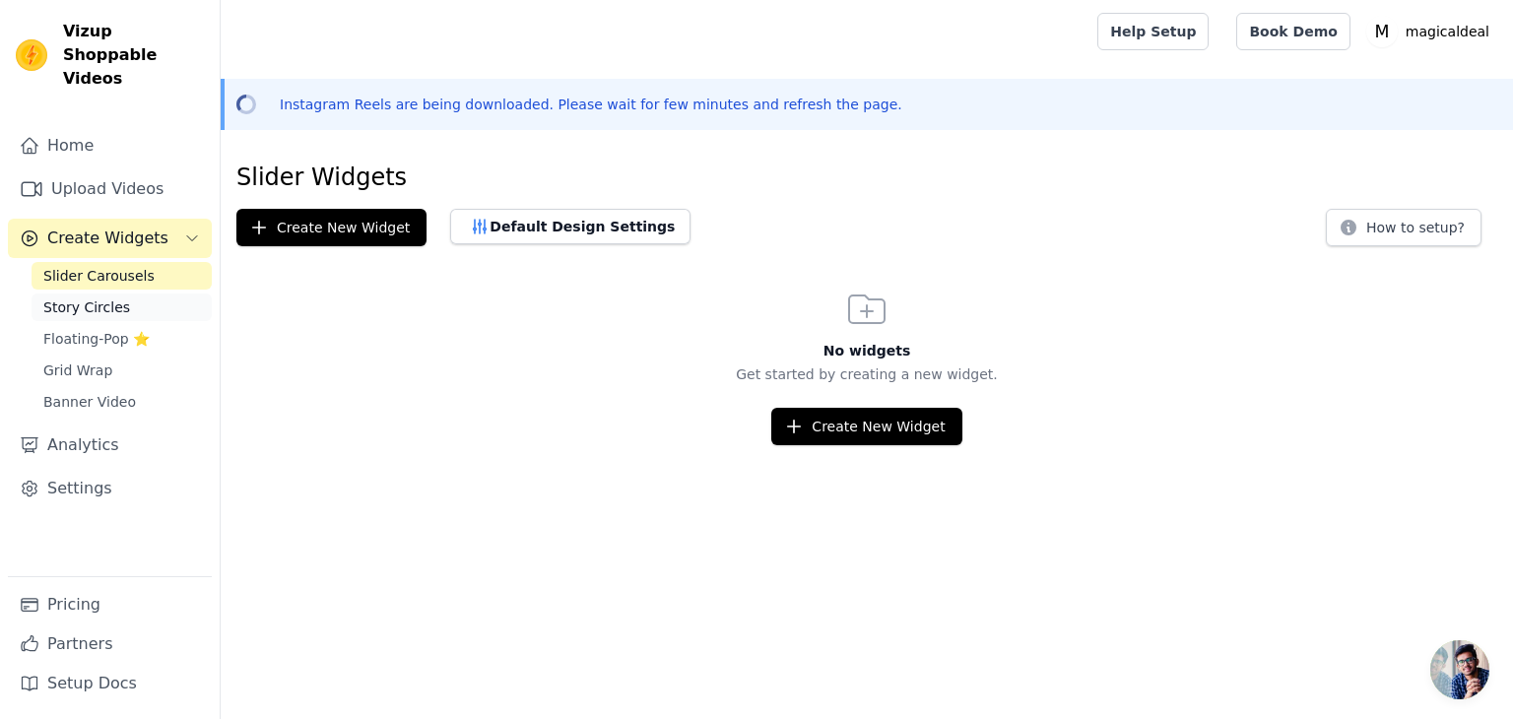
click at [100, 298] on span "Story Circles" at bounding box center [86, 308] width 87 height 20
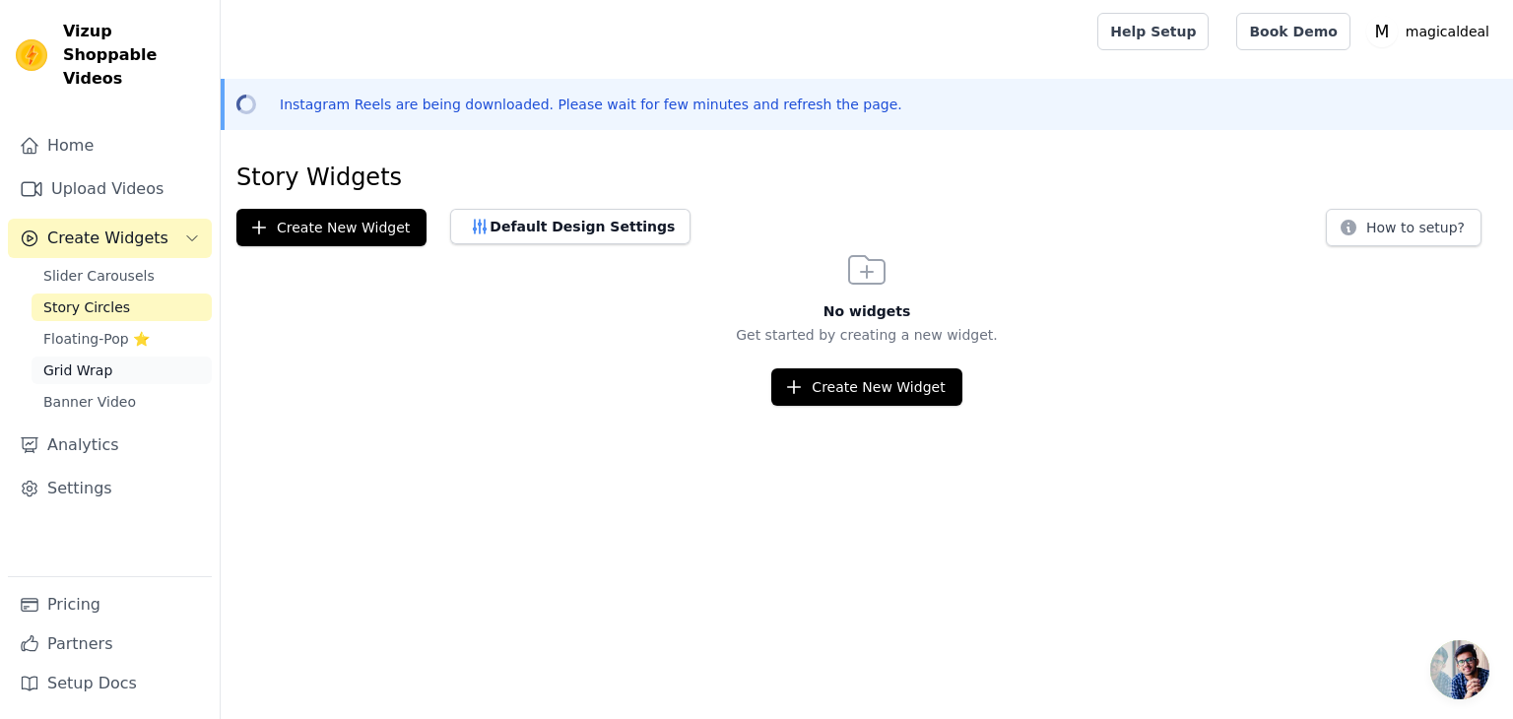
click at [75, 361] on span "Grid Wrap" at bounding box center [77, 371] width 69 height 20
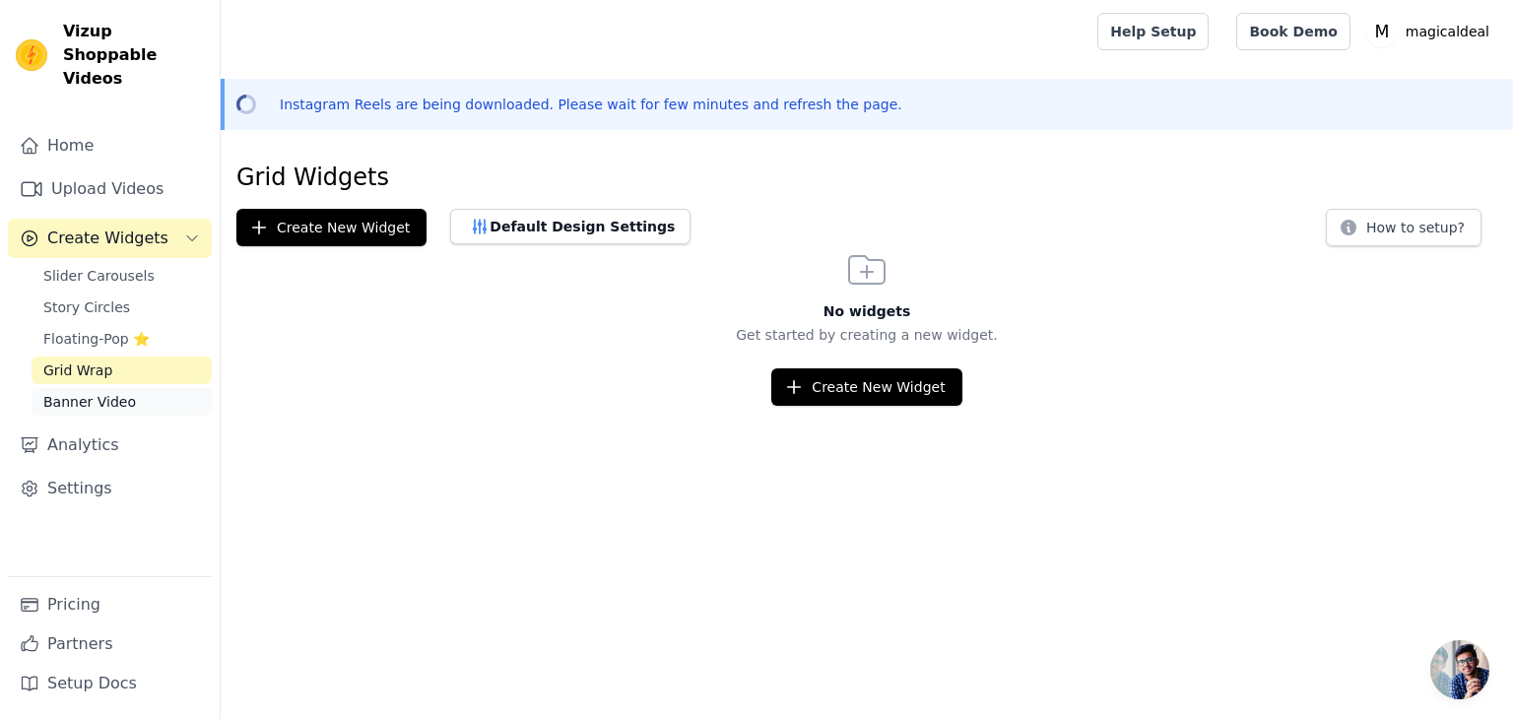
click at [90, 392] on span "Banner Video" at bounding box center [89, 402] width 93 height 20
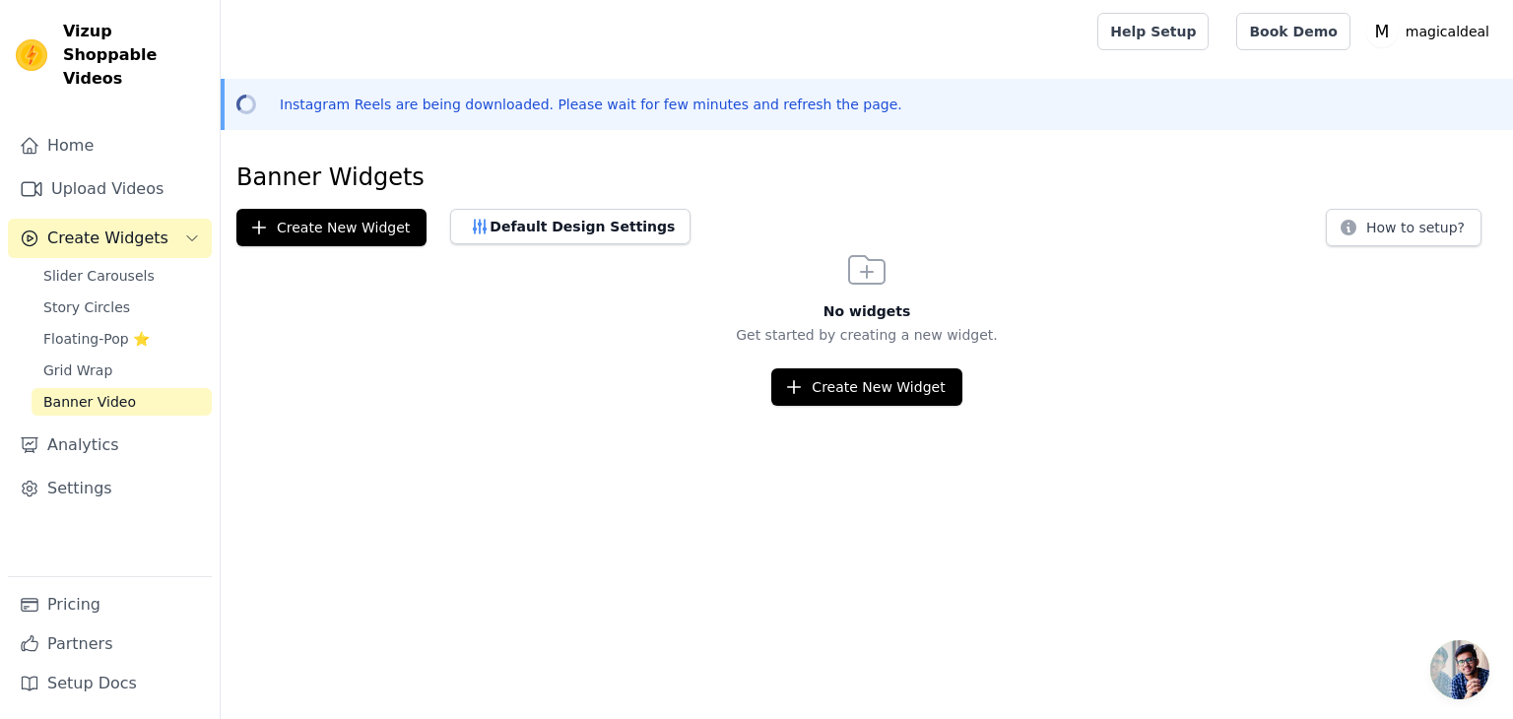
click at [121, 227] on span "Create Widgets" at bounding box center [107, 239] width 121 height 24
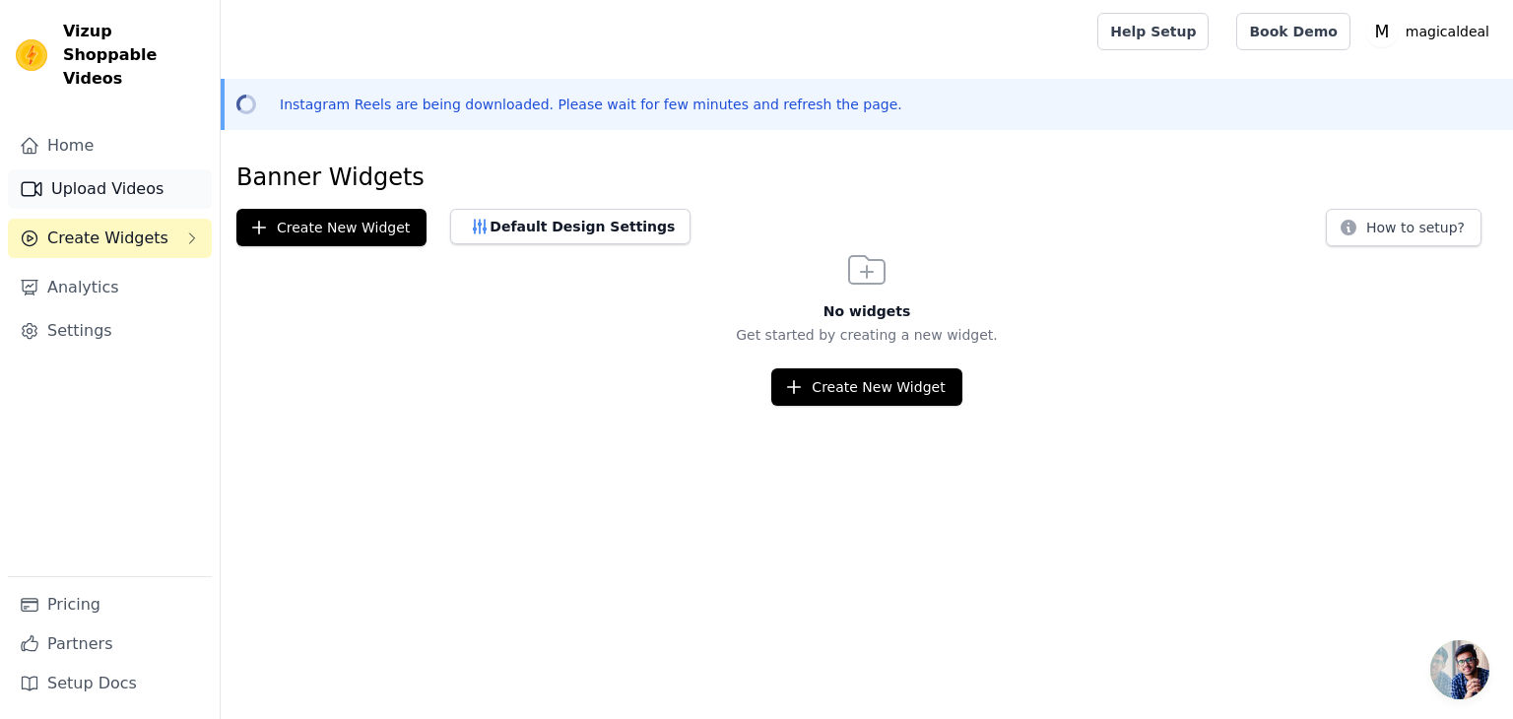
click at [130, 169] on link "Upload Videos" at bounding box center [110, 188] width 204 height 39
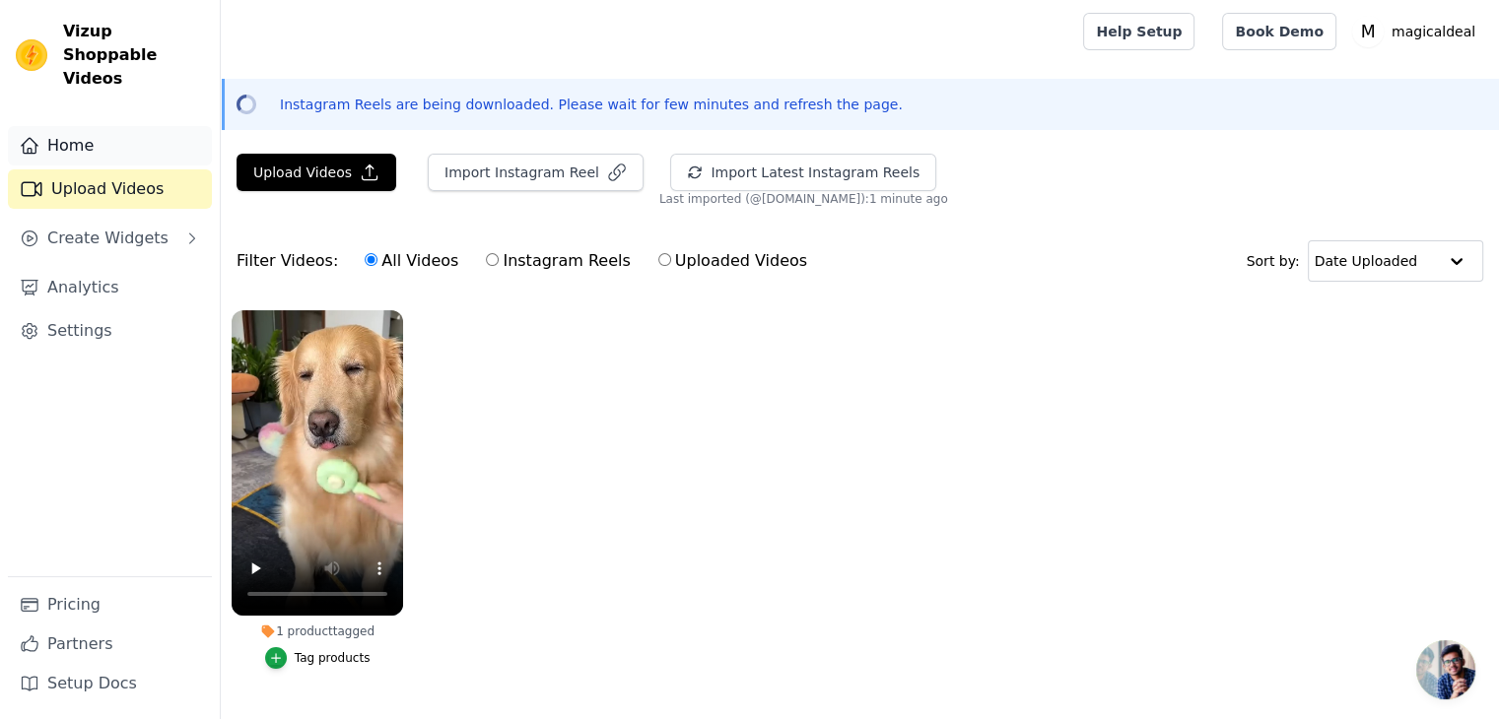
click at [130, 127] on link "Home" at bounding box center [110, 145] width 204 height 39
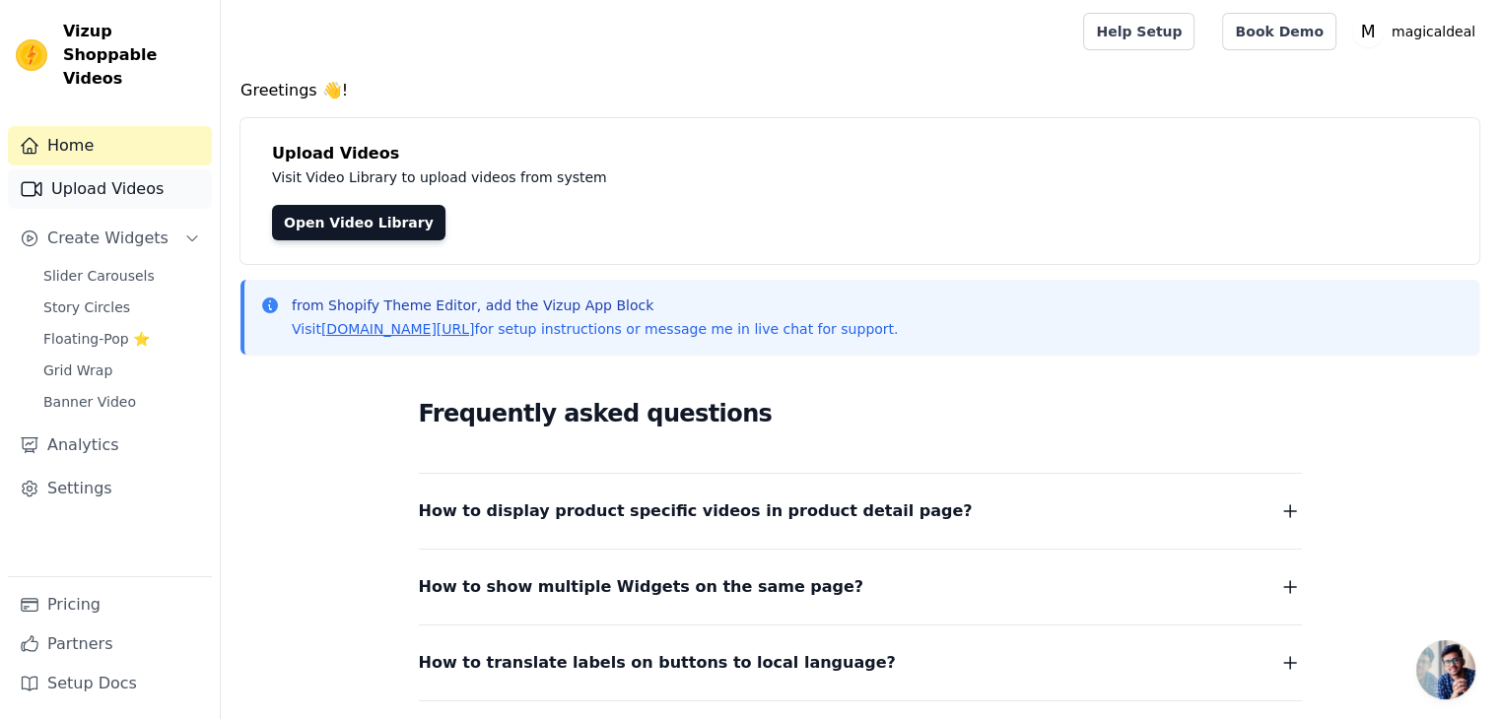
click at [134, 169] on link "Upload Videos" at bounding box center [110, 188] width 204 height 39
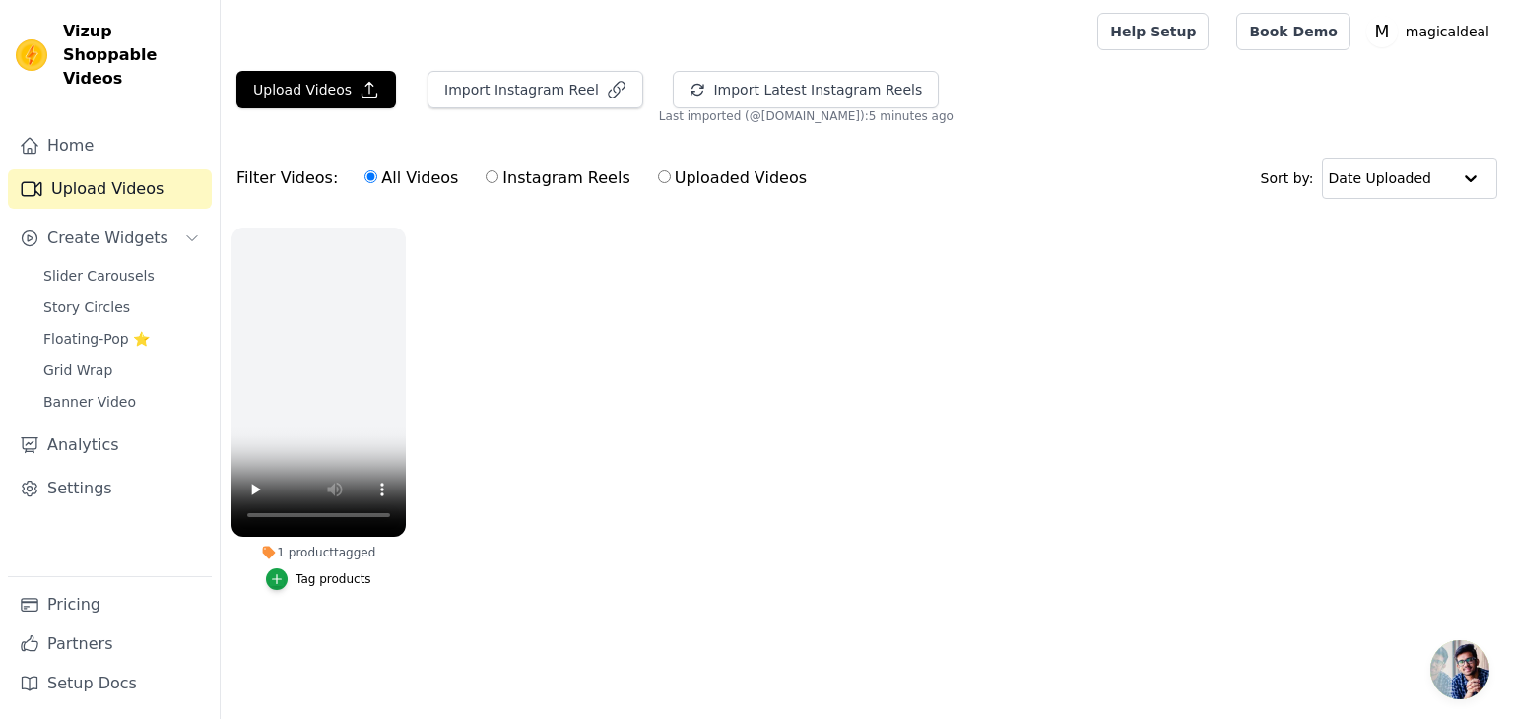
click at [671, 458] on ul "1 product tagged Tag products" at bounding box center [867, 429] width 1293 height 424
